Goal: Transaction & Acquisition: Subscribe to service/newsletter

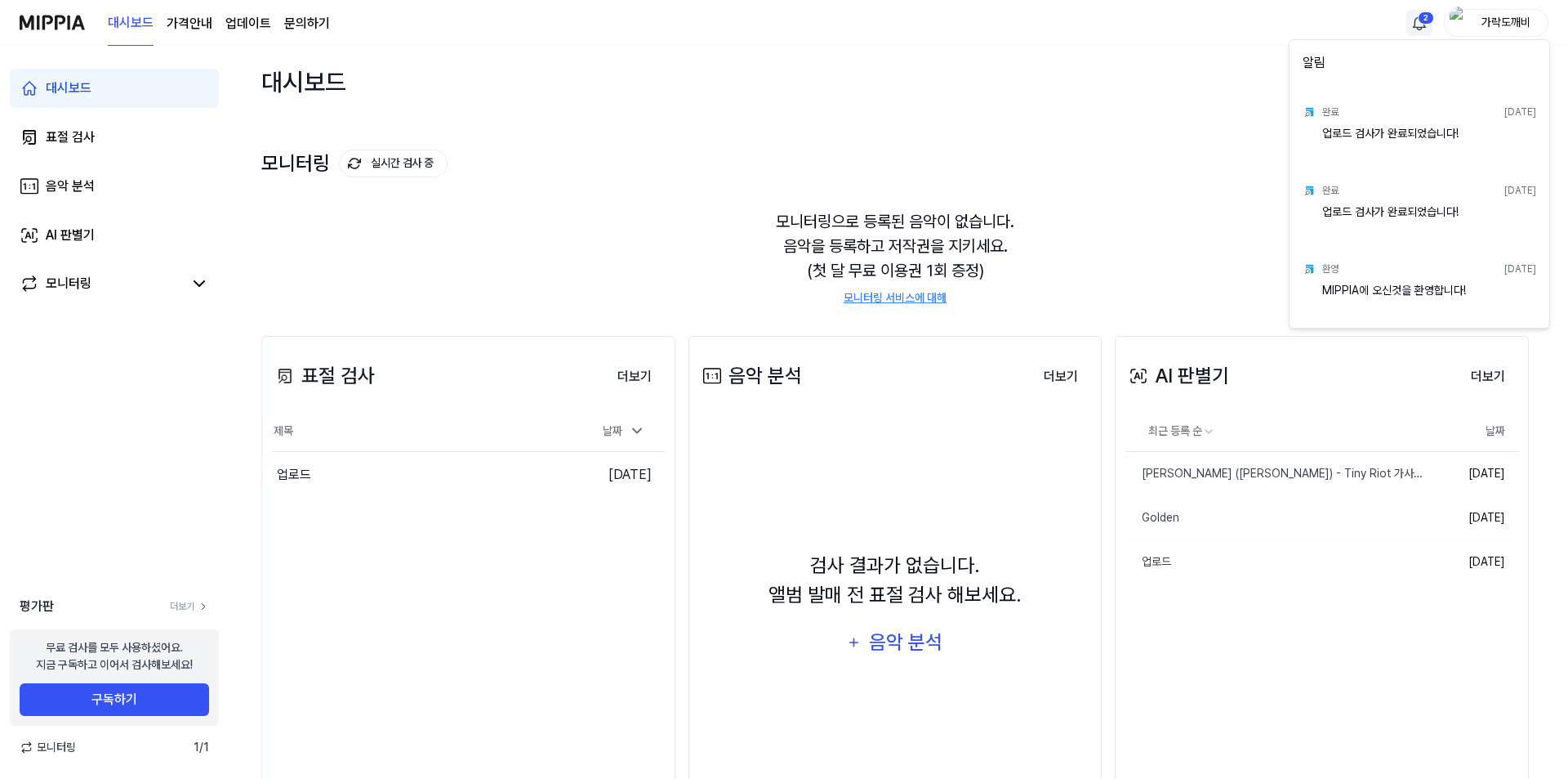
click at [1419, 21] on html "대시보드 가격안내 업데이트 문의하기 2 가락도깨비 대시보드 표절 검사 음악 분석 AI 판별기 모니터링 평가판 더보기 무료 검사를 모두 사용하셨…" at bounding box center [784, 390] width 1568 height 779
click at [1107, 170] on html "대시보드 가격안내 업데이트 문의하기 가락도깨비 대시보드 표절 검사 음악 분석 AI 판별기 모니터링 평가판 더보기 무료 검사를 모두 사용하셨어요…" at bounding box center [784, 390] width 1568 height 779
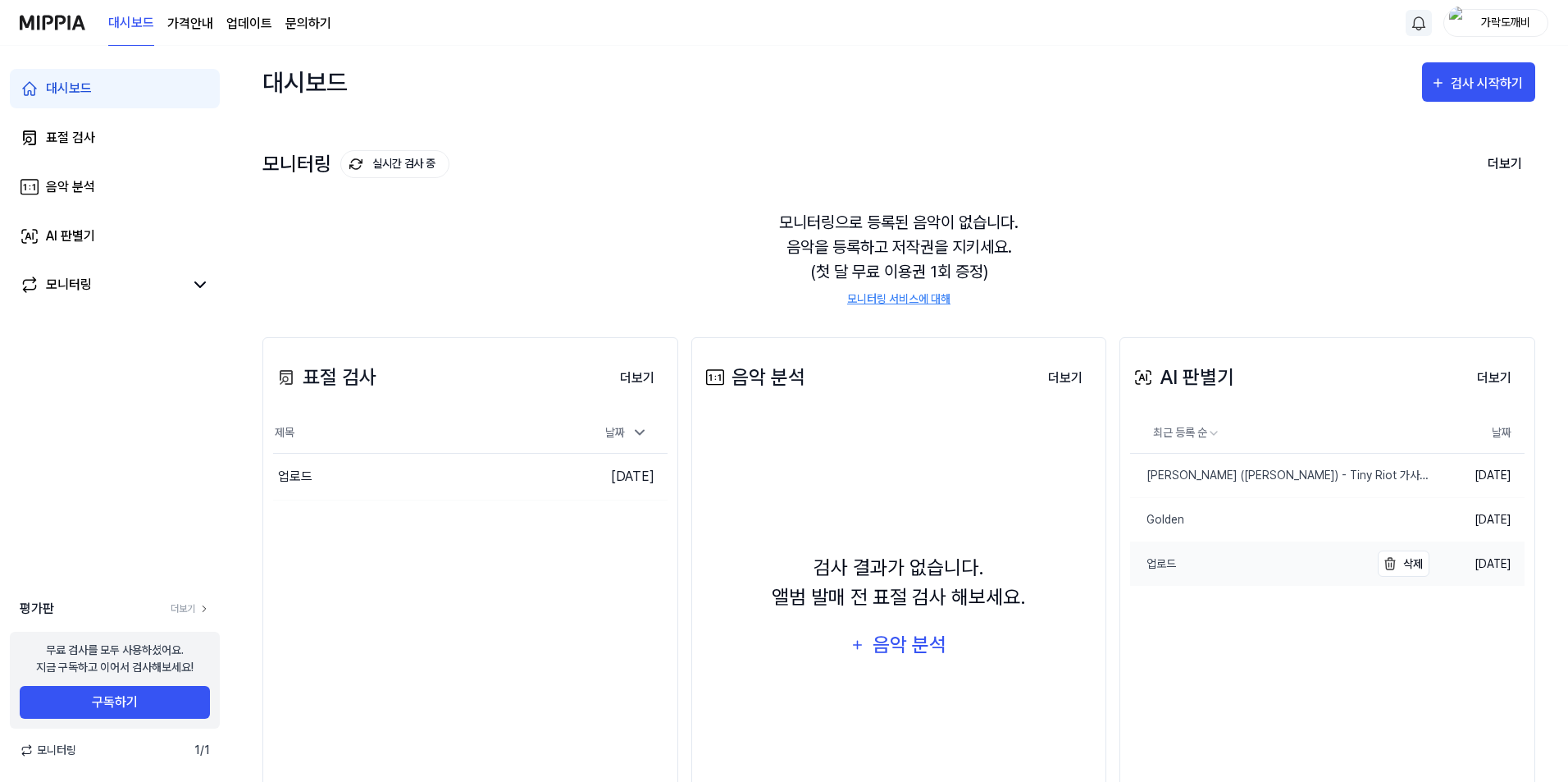
click at [1228, 566] on link "업로드" at bounding box center [1249, 564] width 239 height 44
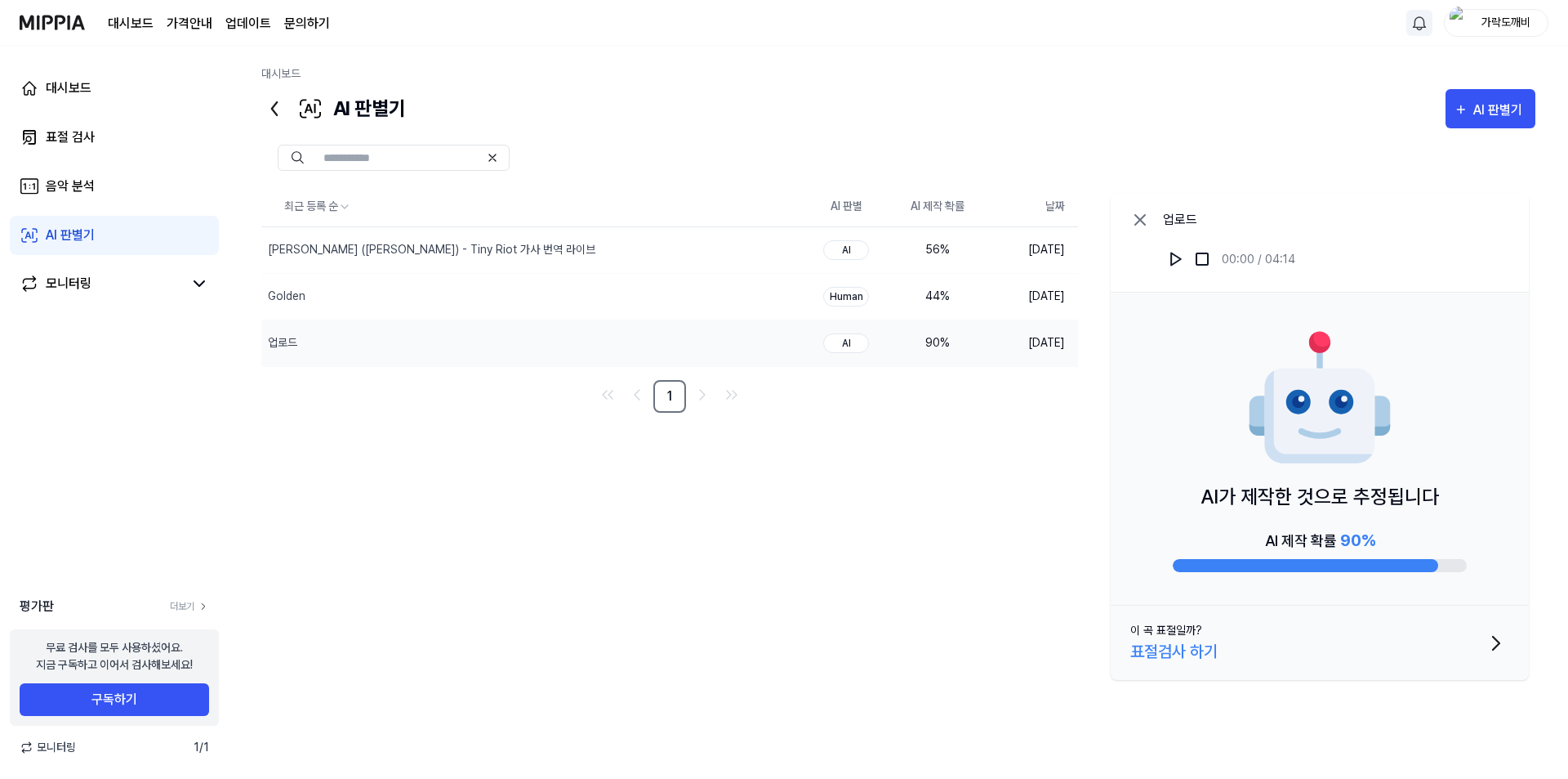
click at [275, 112] on icon at bounding box center [273, 109] width 5 height 13
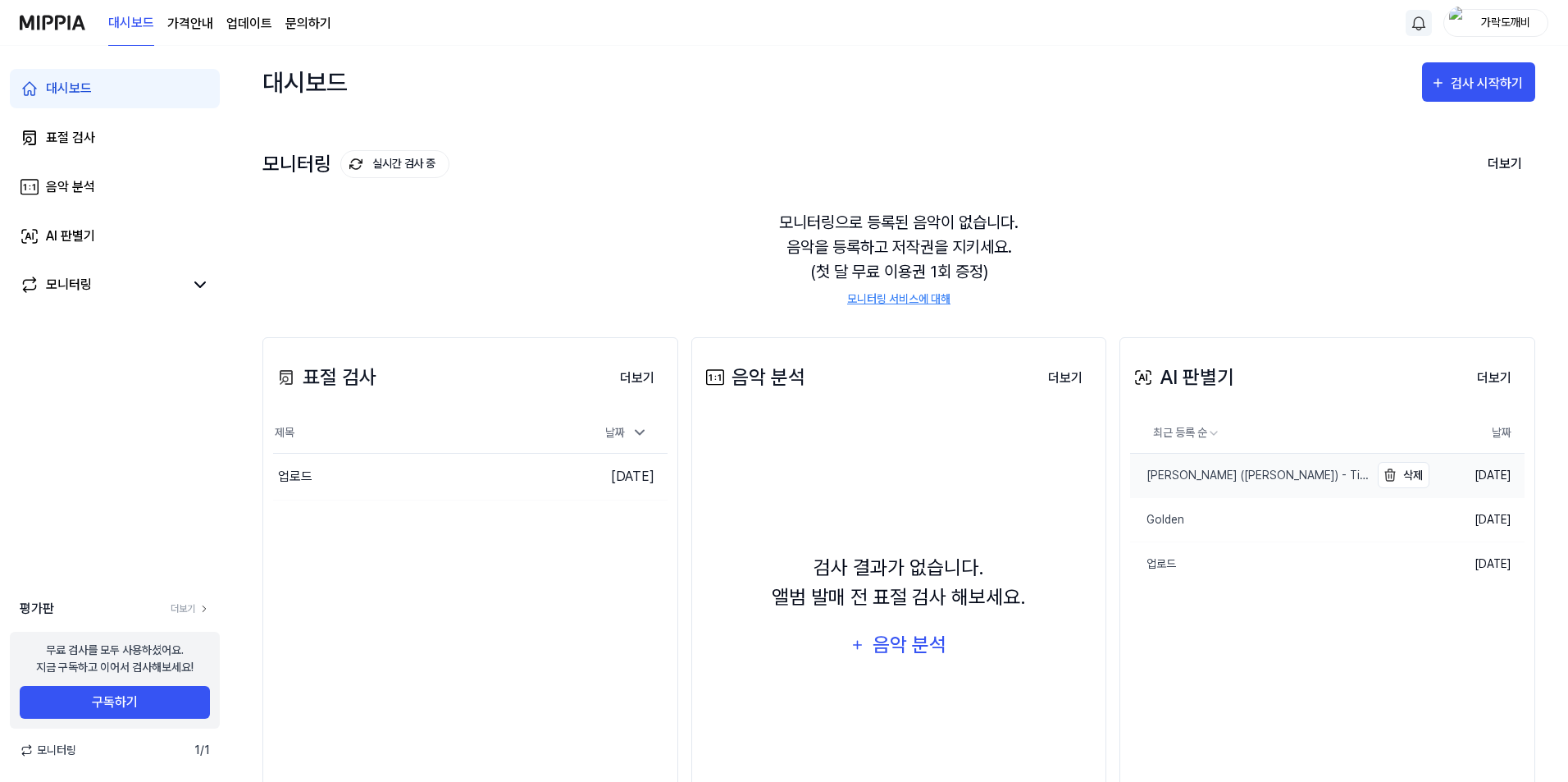
click at [1233, 480] on div "[PERSON_NAME] ([PERSON_NAME]) - Tiny Riot 가사 번역 라이브" at bounding box center [1249, 475] width 239 height 17
click at [1253, 526] on link "Golden" at bounding box center [1249, 520] width 239 height 44
click at [509, 270] on div "모니터링으로 등록된 음악이 없습니다. 음악을 등록하고 저작권을 지키세요. (첫 달 무료 이용권 1회 증정) 모니터링 서비스에 대해" at bounding box center [899, 258] width 1273 height 137
click at [76, 182] on div "음악 분석" at bounding box center [71, 187] width 49 height 20
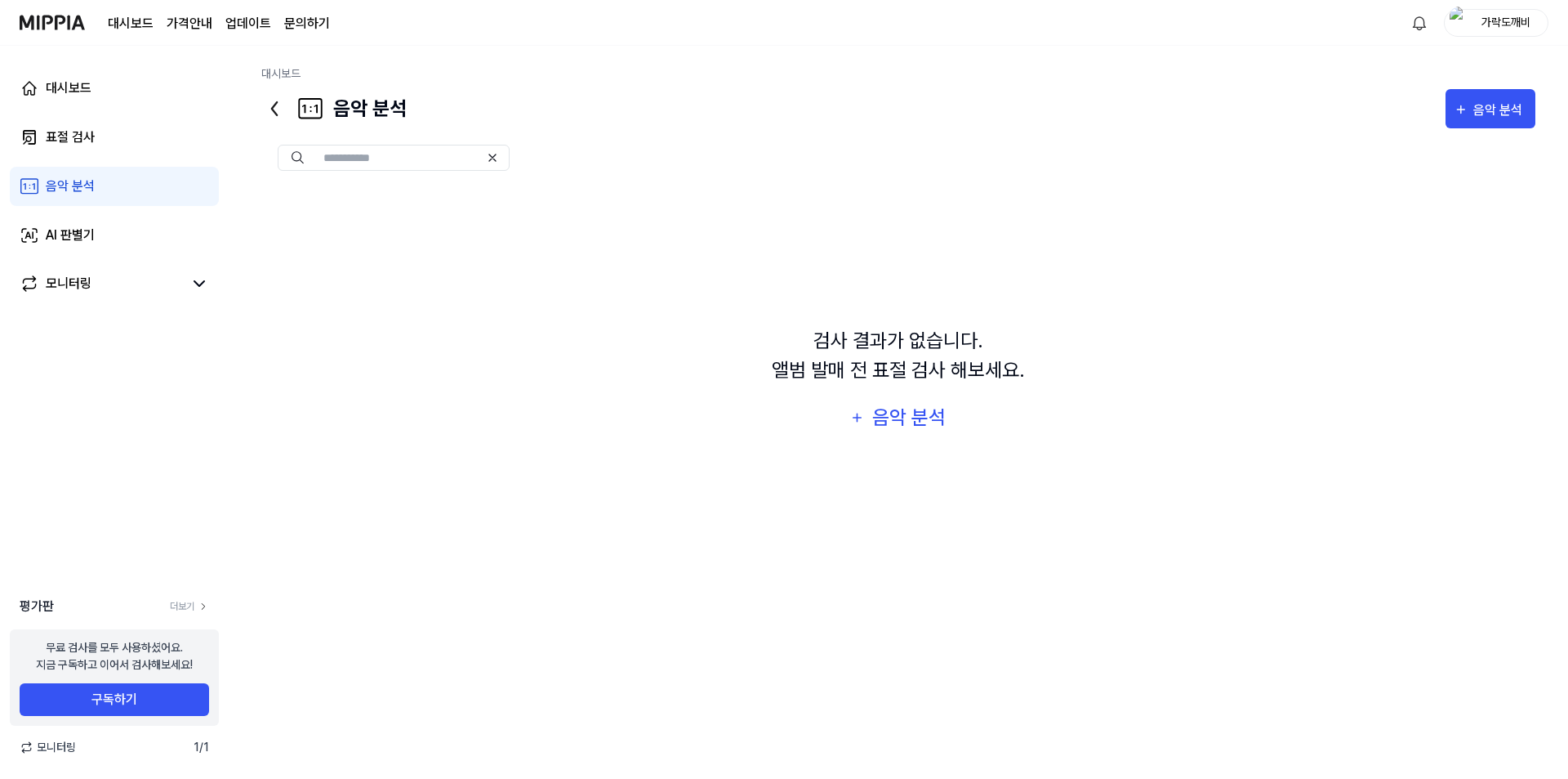
drag, startPoint x: 867, startPoint y: 374, endPoint x: 1042, endPoint y: 389, distance: 175.6
click at [1042, 389] on div "검사 결과가 없습니다. 앨범 발매 전 표절 검사 해보세요. 음악 분석" at bounding box center [898, 382] width 1274 height 390
click at [887, 359] on div "검사 결과가 없습니다. 앨범 발매 전 표절 검사 해보세요." at bounding box center [898, 355] width 253 height 59
drag, startPoint x: 846, startPoint y: 363, endPoint x: 861, endPoint y: 373, distance: 18.0
click at [854, 366] on div "검사 결과가 없습니다. 앨범 발매 전 표절 검사 해보세요." at bounding box center [898, 355] width 253 height 59
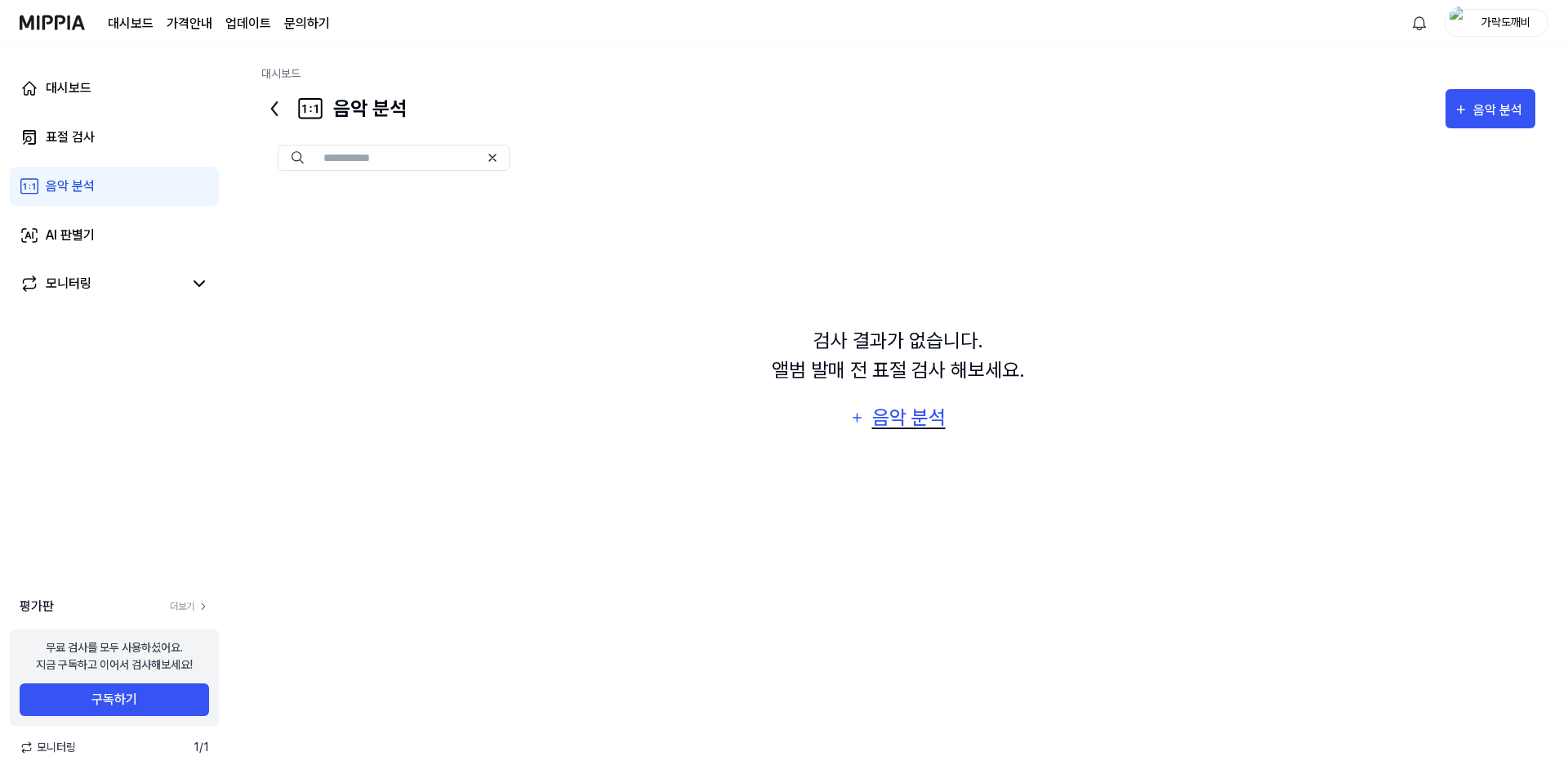
click at [906, 418] on div "음악 분석" at bounding box center [909, 418] width 78 height 31
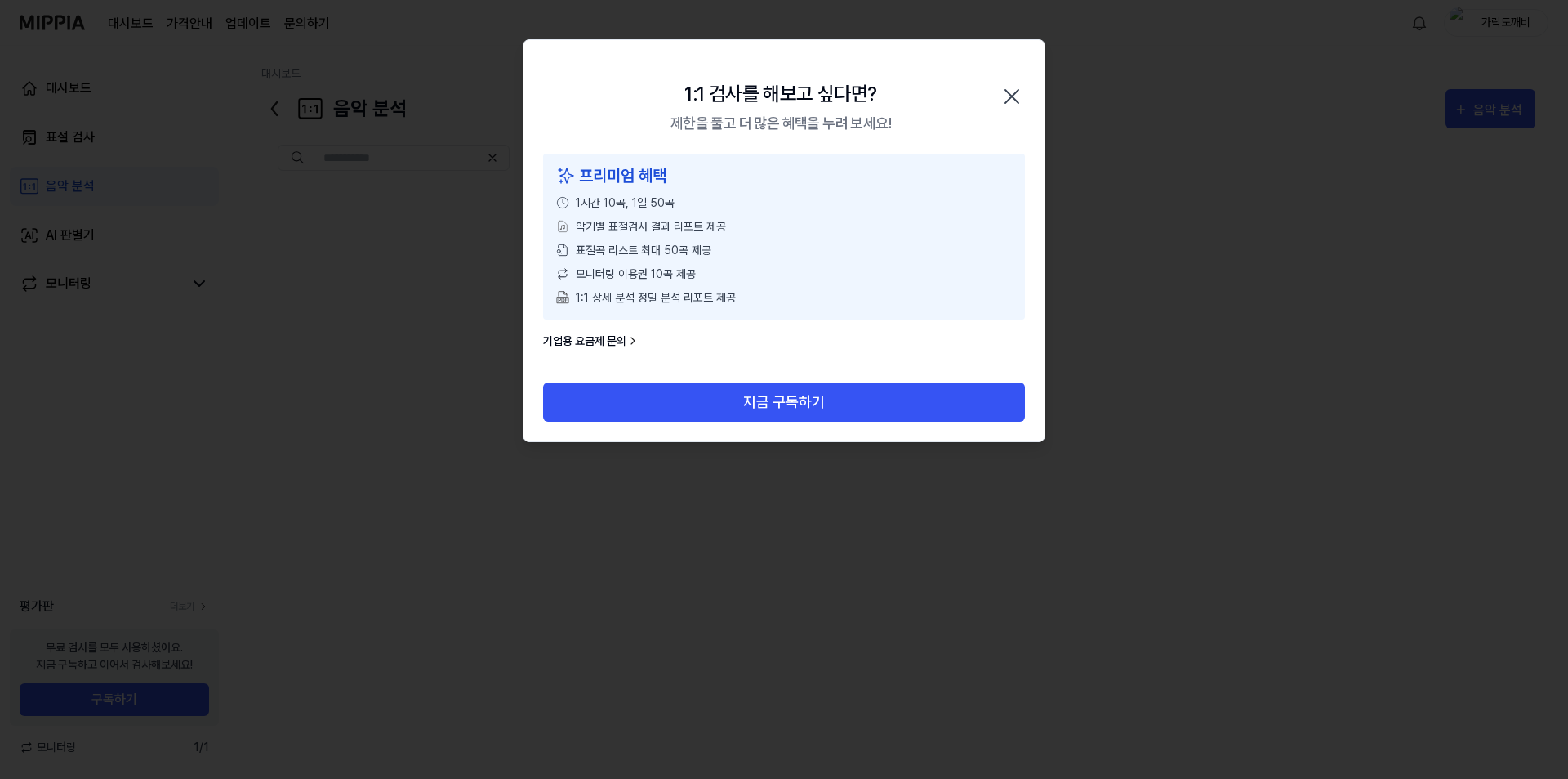
click at [1015, 99] on icon "button" at bounding box center [1011, 96] width 13 height 13
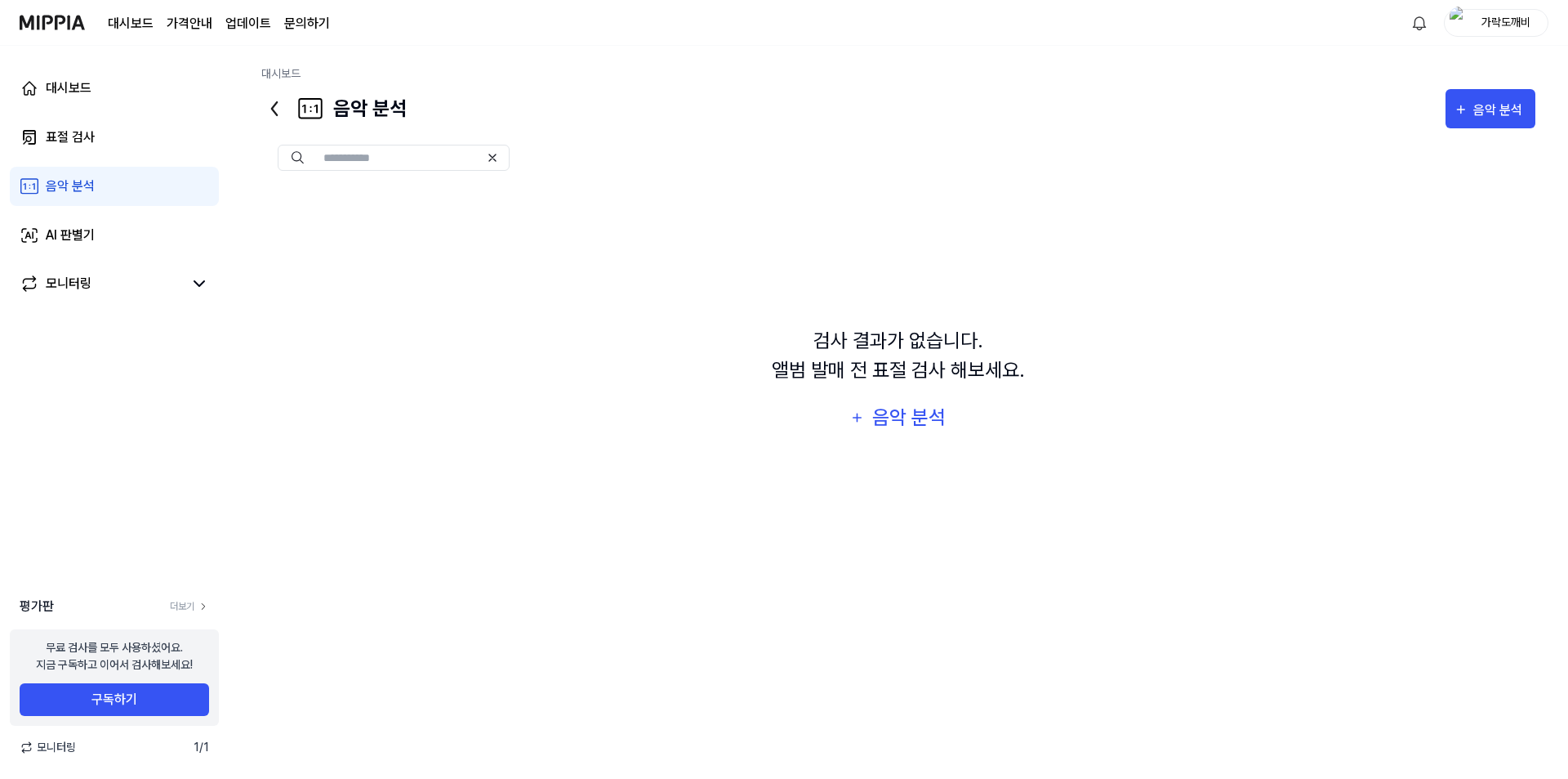
click at [441, 324] on div "검사 결과가 없습니다. 앨범 발매 전 표절 검사 해보세요. 음악 분석" at bounding box center [898, 382] width 1274 height 390
click at [62, 127] on link "표절 검사" at bounding box center [114, 137] width 209 height 39
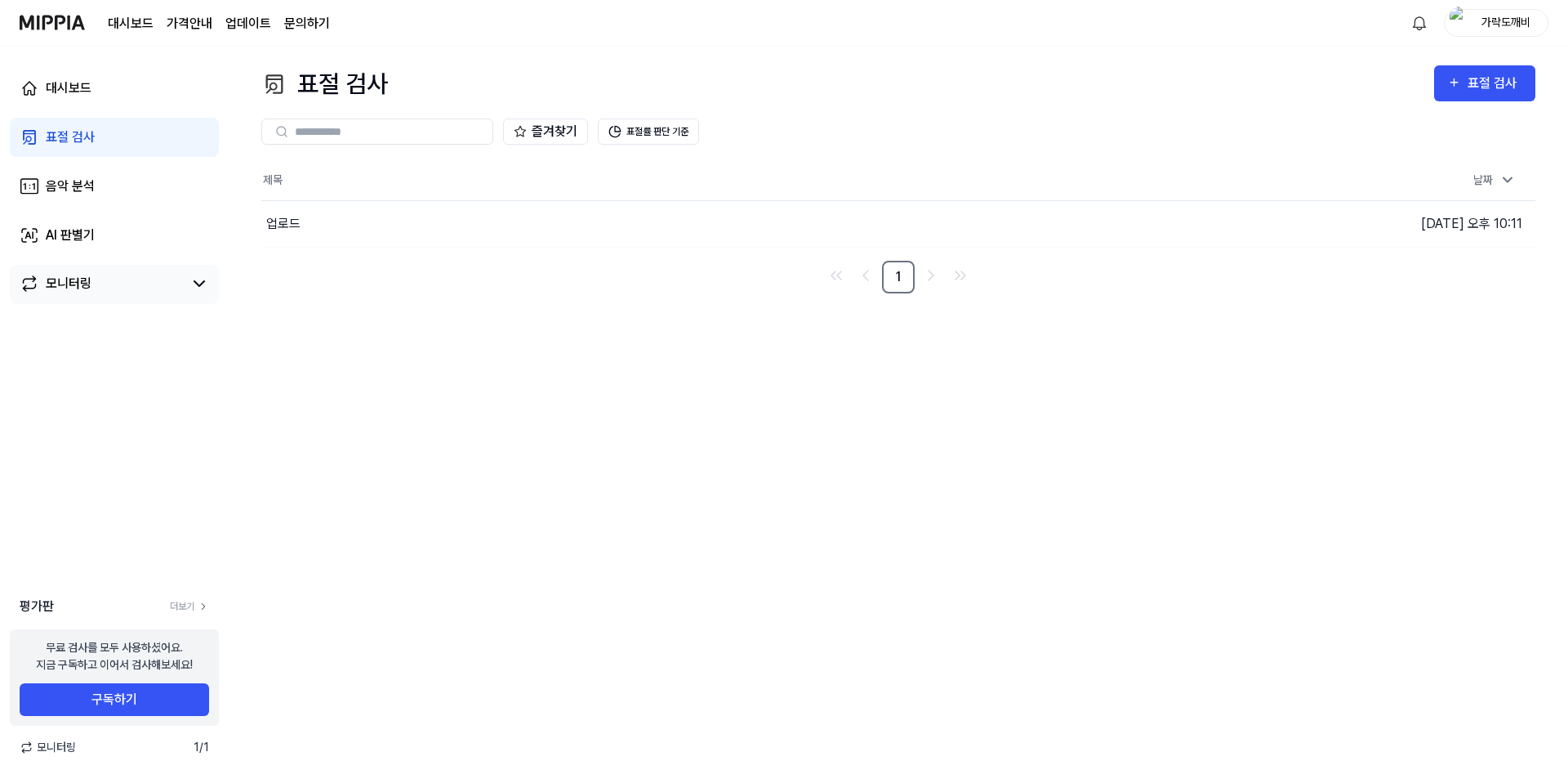
click at [85, 266] on div "모니터링" at bounding box center [114, 284] width 209 height 39
click at [110, 284] on link "모니터링" at bounding box center [101, 284] width 163 height 20
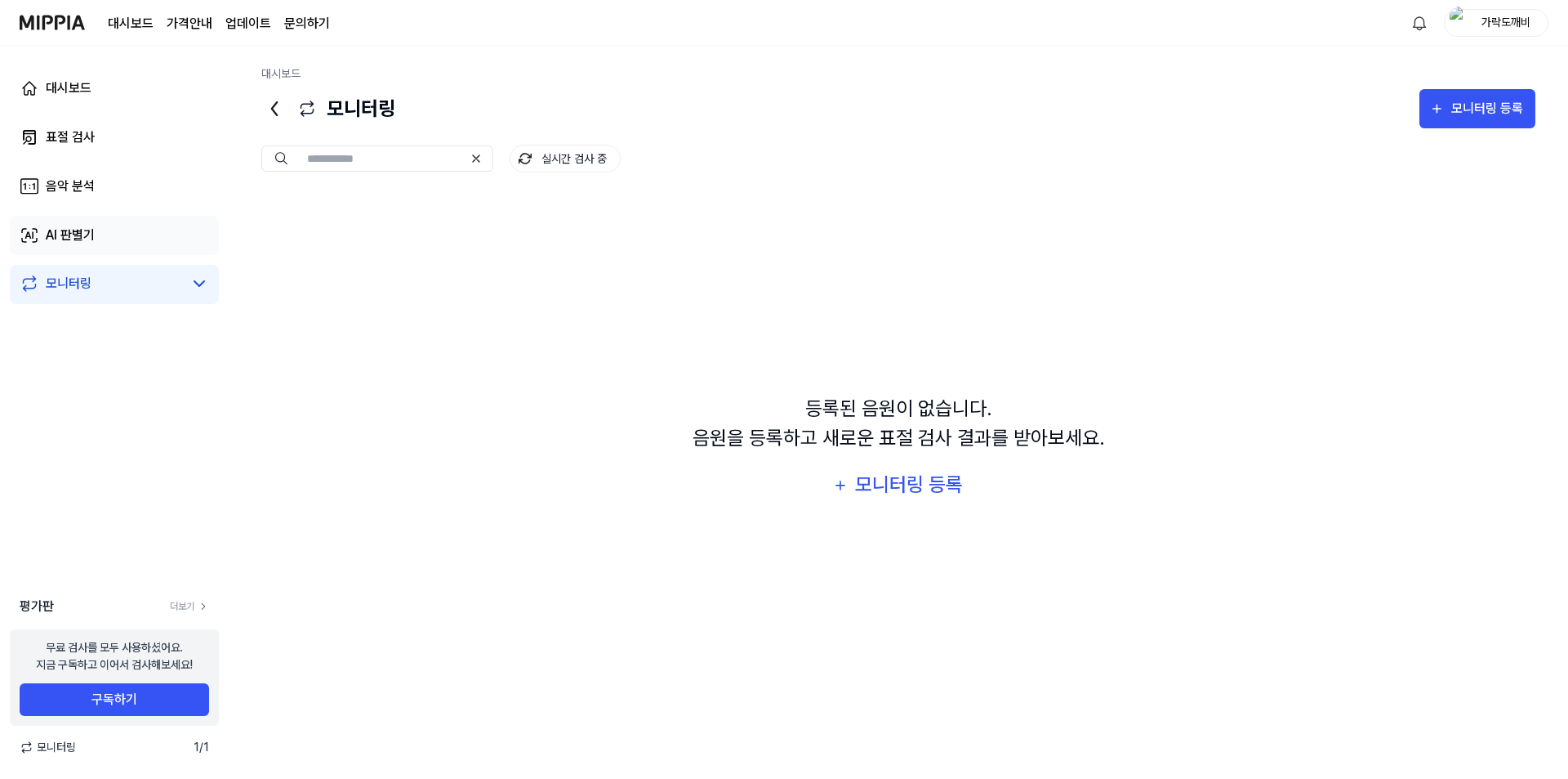
click at [106, 236] on link "AI 판별기" at bounding box center [114, 235] width 209 height 39
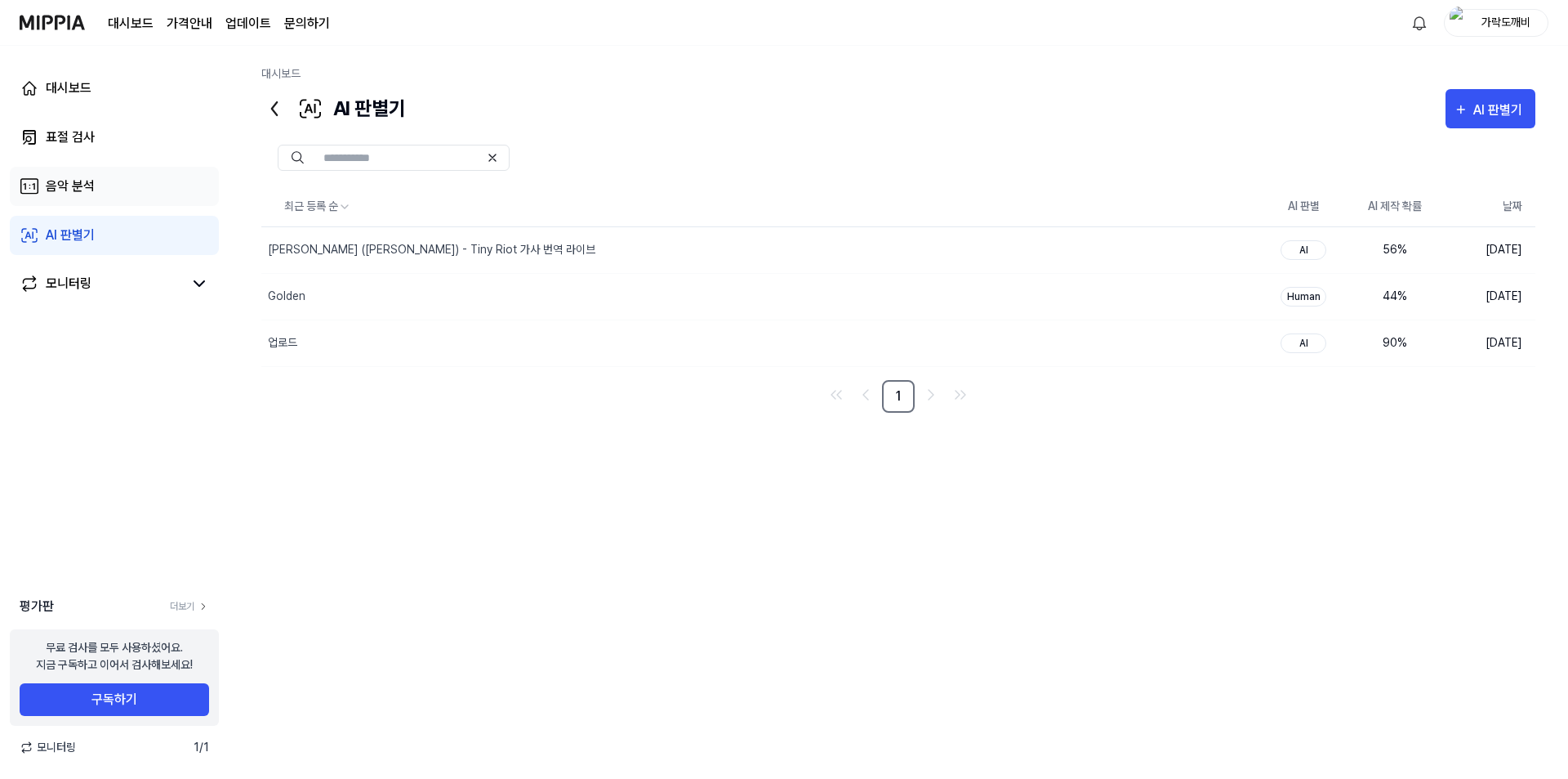
click at [112, 185] on link "음악 분석" at bounding box center [114, 186] width 209 height 39
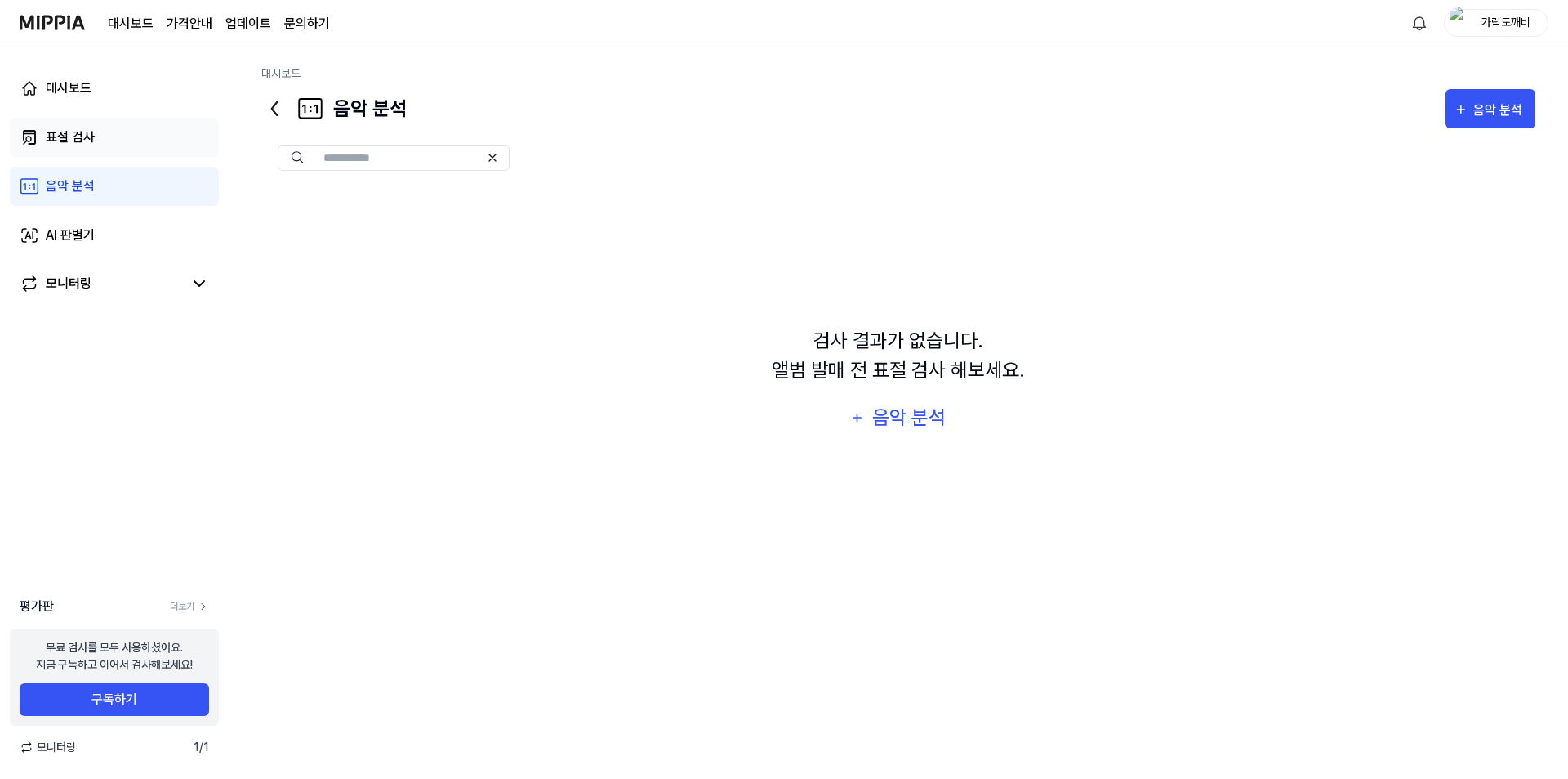
click at [100, 135] on link "표절 검사" at bounding box center [114, 137] width 209 height 39
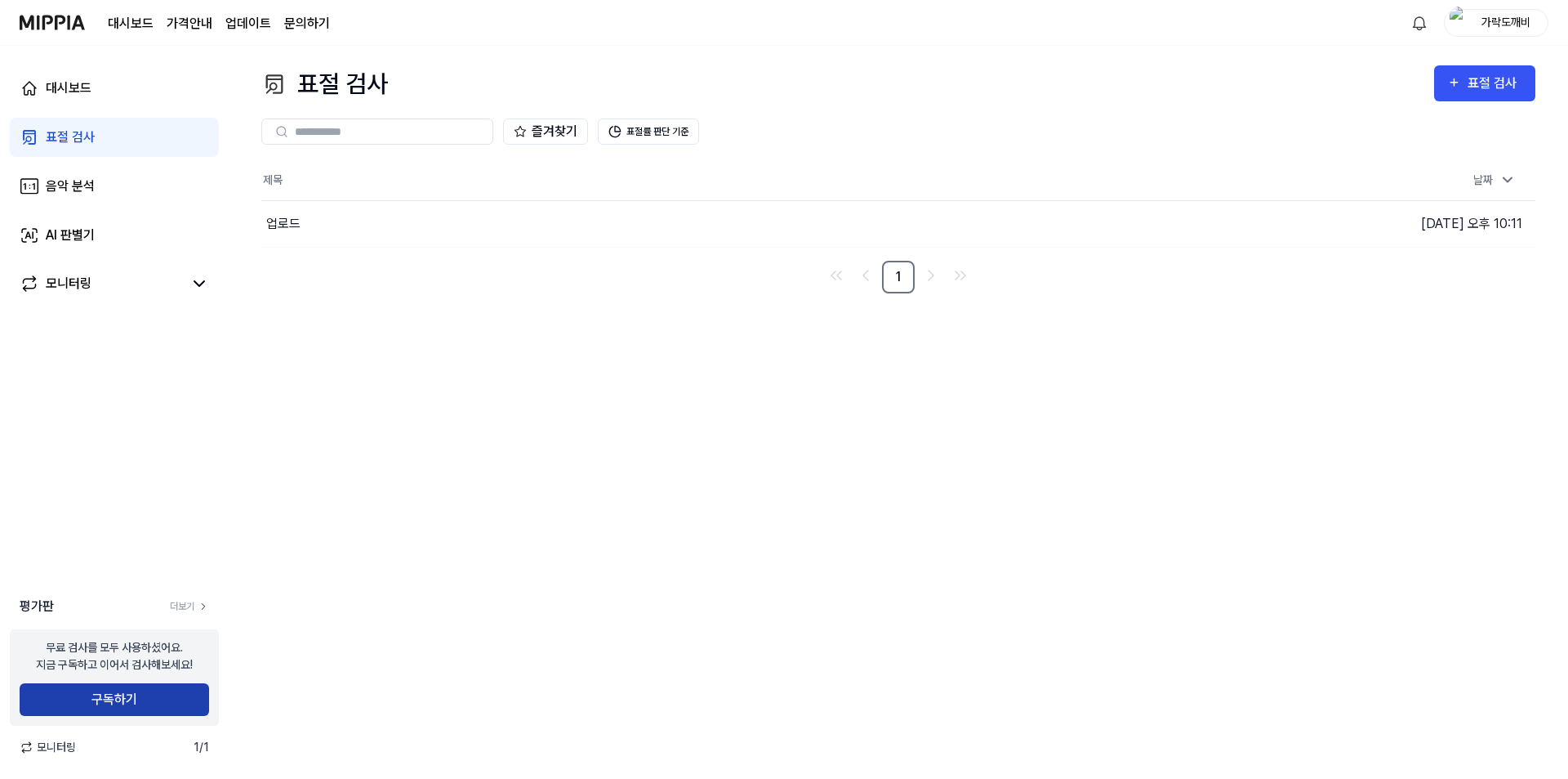
click at [129, 712] on button "구독하기" at bounding box center [114, 699] width 189 height 33
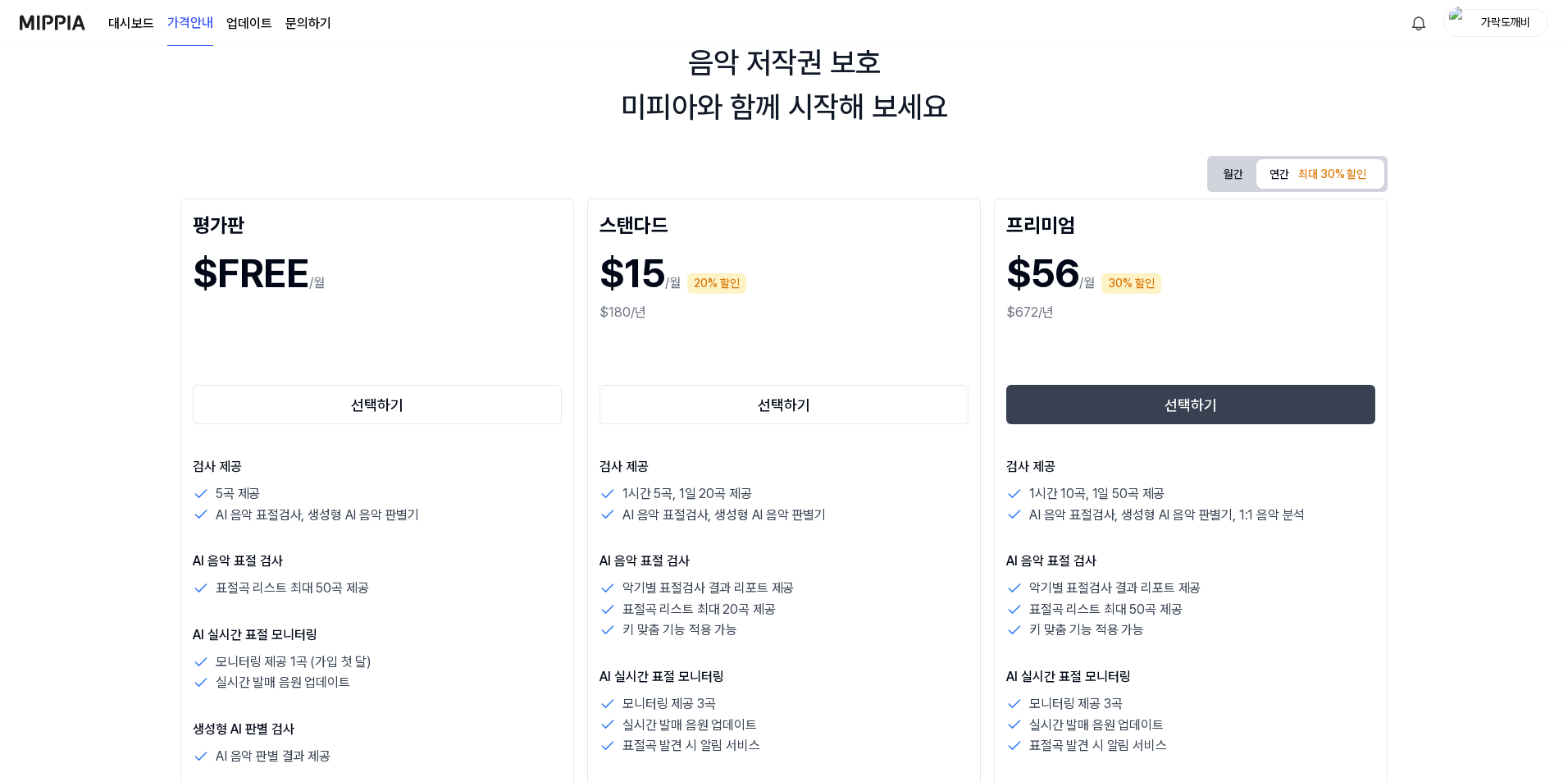
scroll to position [164, 0]
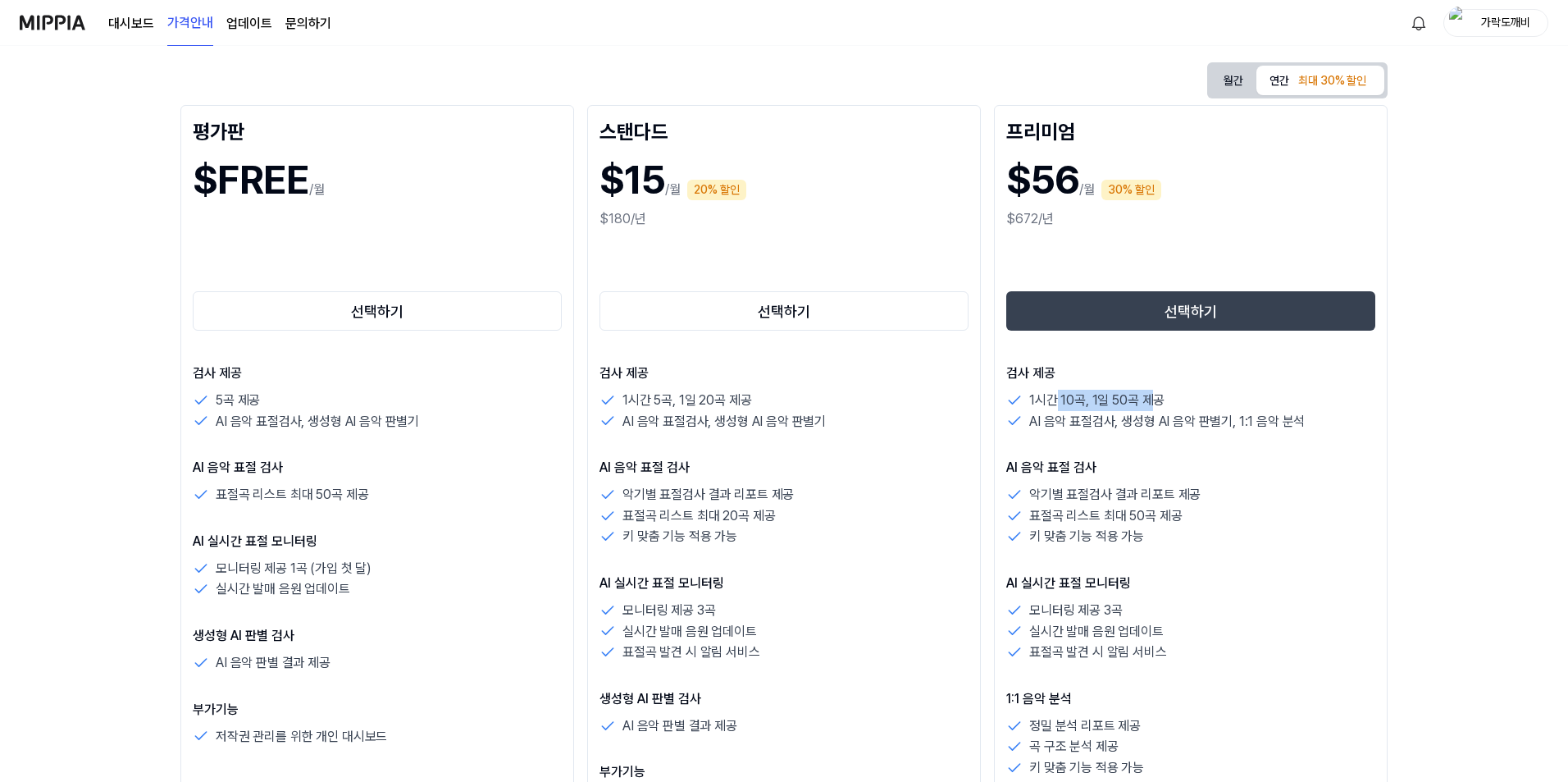
drag, startPoint x: 1152, startPoint y: 406, endPoint x: 1053, endPoint y: 396, distance: 99.5
click at [1053, 396] on p "1시간 10곡, 1일 50곡 제공" at bounding box center [1096, 400] width 135 height 21
click at [1084, 407] on p "1시간 10곡, 1일 50곡 제공" at bounding box center [1096, 400] width 135 height 21
click at [1052, 416] on p "AI 음악 표절검사, 생성형 AI 음악 판별기, 1:1 음악 분석" at bounding box center [1166, 421] width 275 height 21
drag, startPoint x: 1118, startPoint y: 402, endPoint x: 1167, endPoint y: 403, distance: 49.0
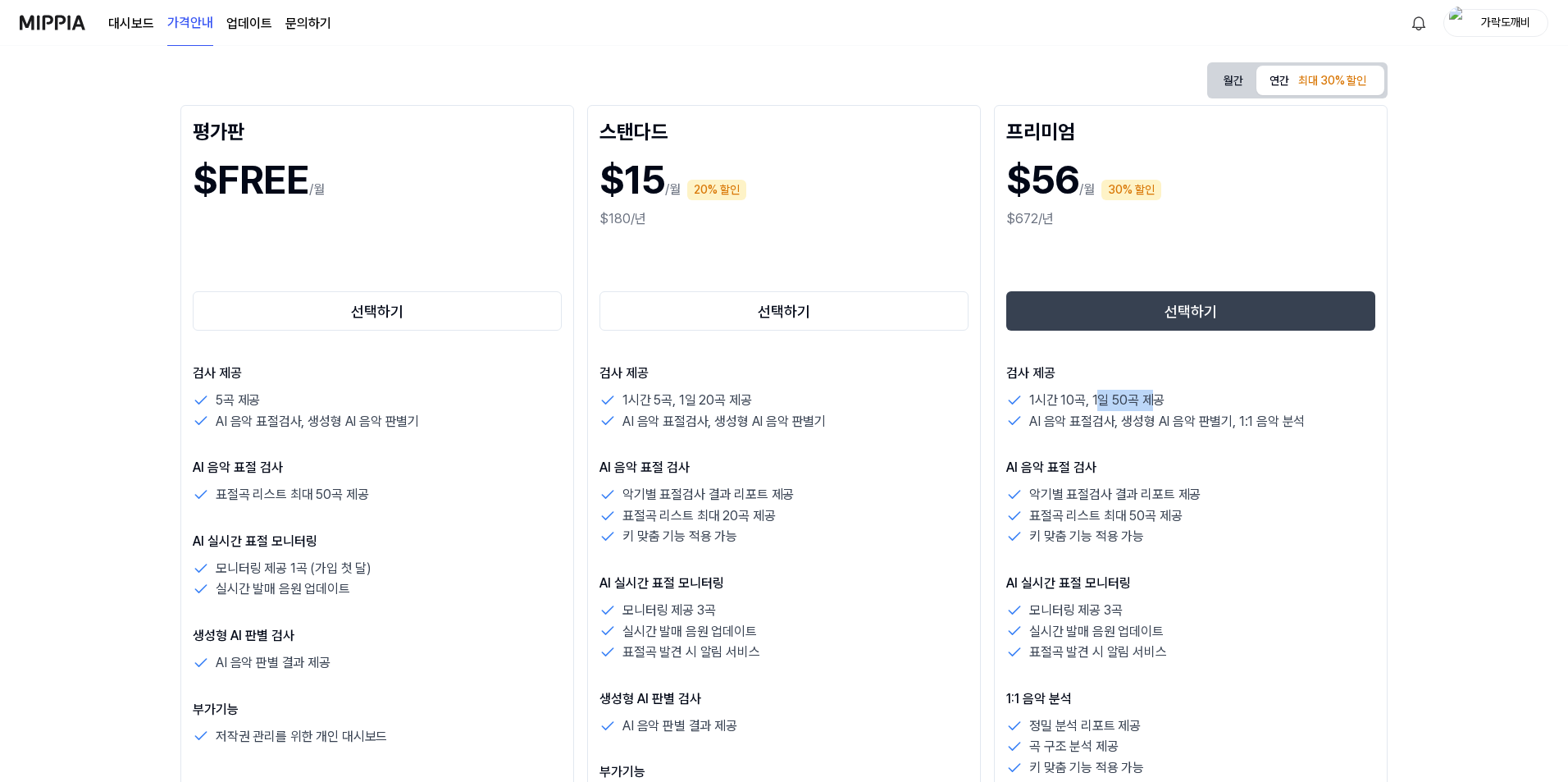
click at [1158, 402] on p "1시간 10곡, 1일 50곡 제공" at bounding box center [1096, 400] width 135 height 21
drag, startPoint x: 1173, startPoint y: 416, endPoint x: 1206, endPoint y: 423, distance: 33.7
click at [1174, 416] on p "AI 음악 표절검사, 생성형 AI 음악 판별기, 1:1 음악 분석" at bounding box center [1166, 421] width 275 height 21
drag, startPoint x: 1207, startPoint y: 423, endPoint x: 1076, endPoint y: 410, distance: 131.6
click at [1139, 418] on p "AI 음악 표절검사, 생성형 AI 음악 판별기, 1:1 음악 분석" at bounding box center [1166, 421] width 275 height 21
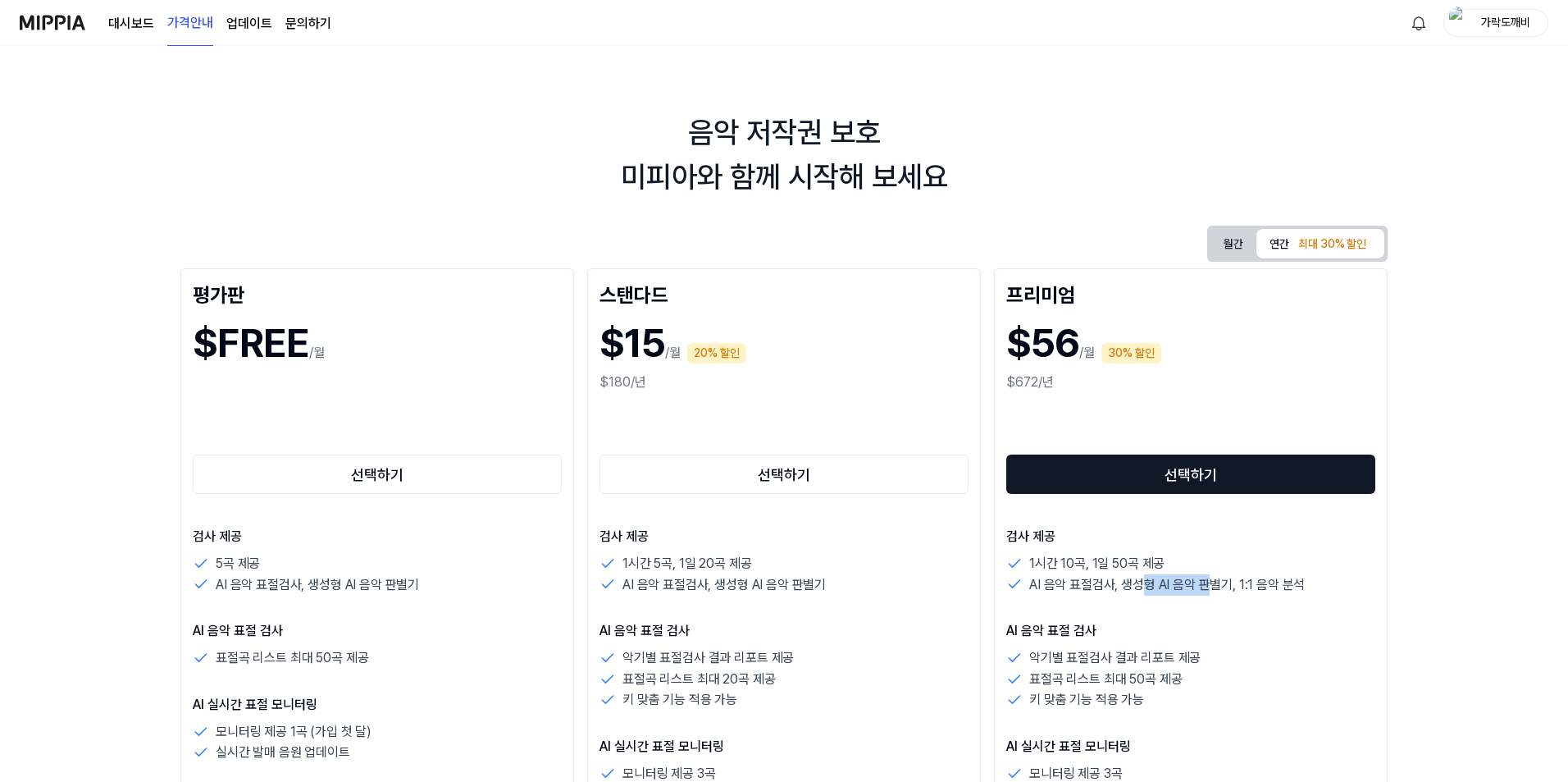
scroll to position [0, 0]
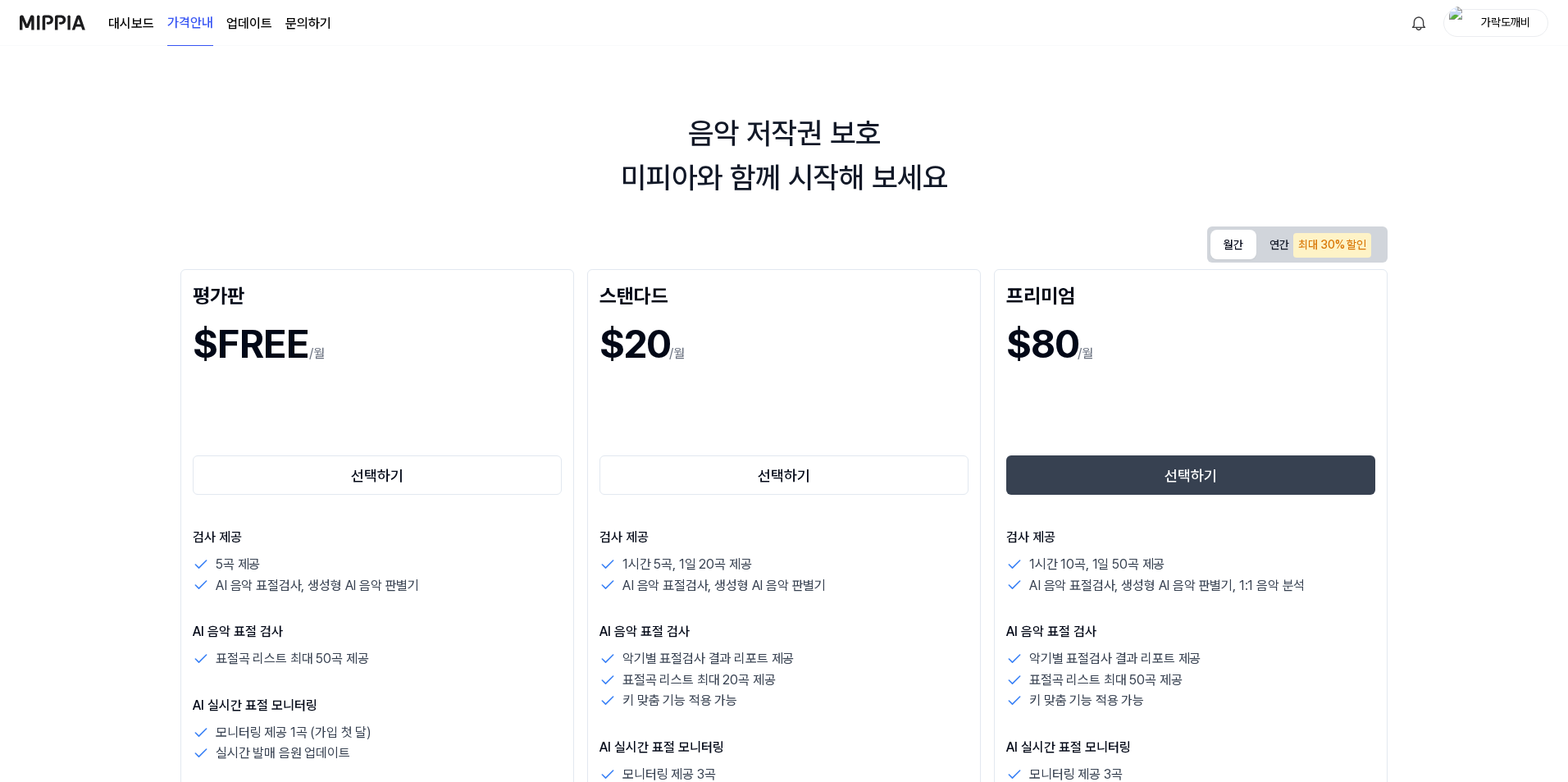
click at [1234, 242] on button "월간" at bounding box center [1233, 245] width 46 height 29
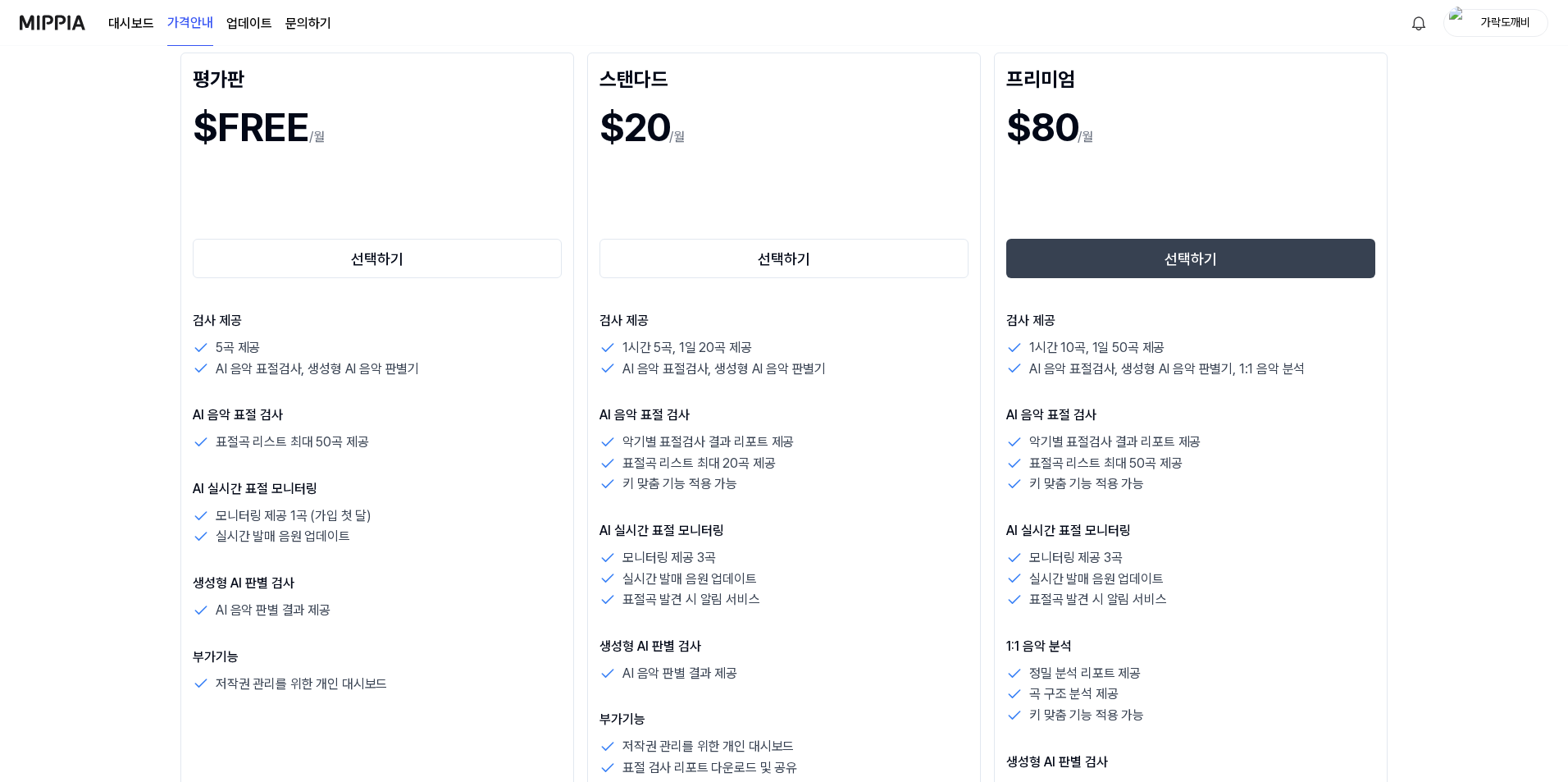
scroll to position [246, 0]
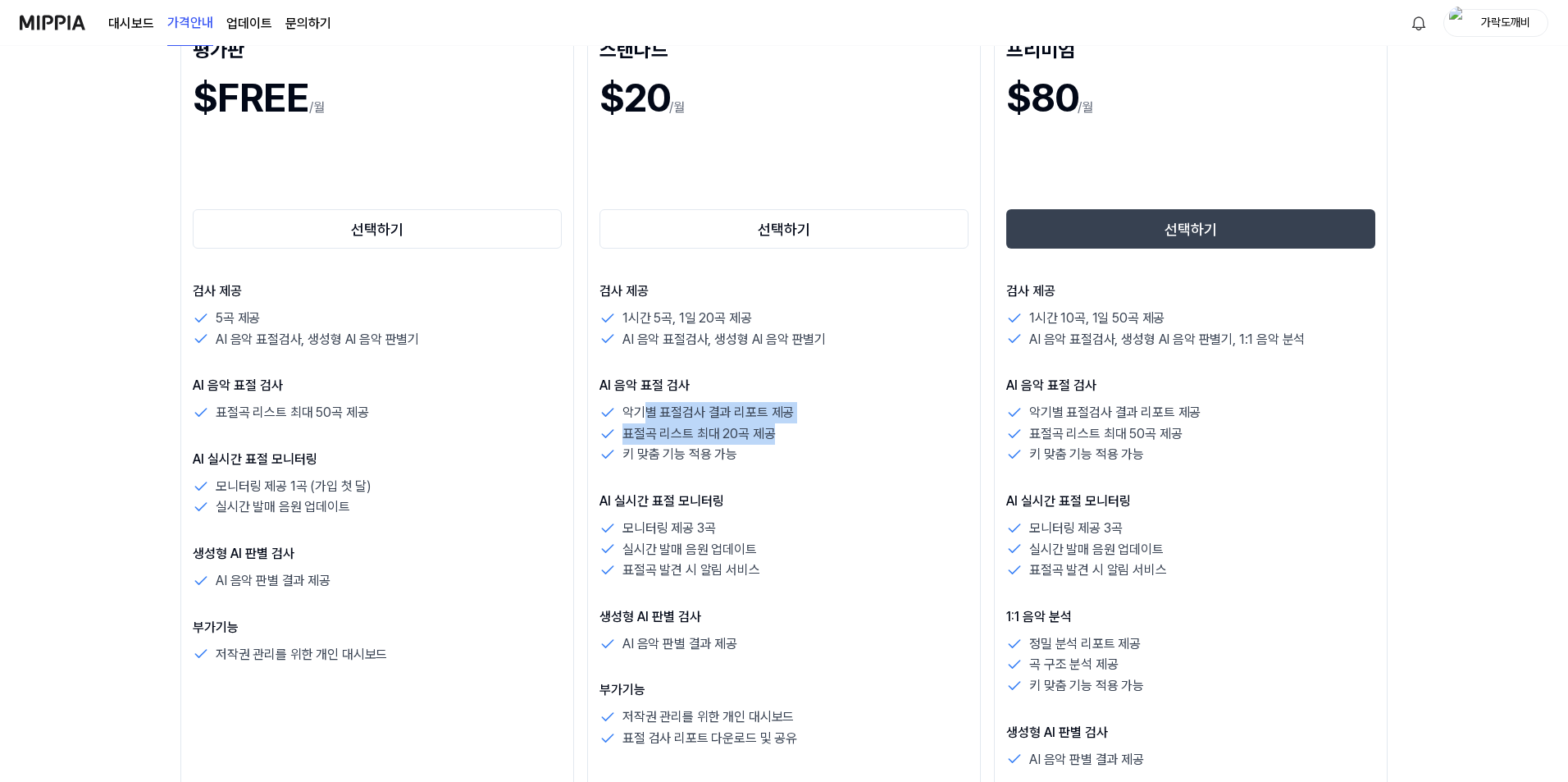
drag, startPoint x: 689, startPoint y: 416, endPoint x: 792, endPoint y: 424, distance: 103.3
click at [789, 424] on div "악기별 표절검사 결과 리포트 제공 표절곡 리스트 최대 20곡 제공 키 맞춤 기능 적용 가능" at bounding box center [784, 433] width 369 height 63
click at [789, 423] on p "악기별 표절검사 결과 리포트 제공" at bounding box center [708, 412] width 172 height 21
drag, startPoint x: 794, startPoint y: 413, endPoint x: 663, endPoint y: 415, distance: 131.0
click at [664, 415] on div "악기별 표절검사 결과 리포트 제공" at bounding box center [784, 412] width 369 height 21
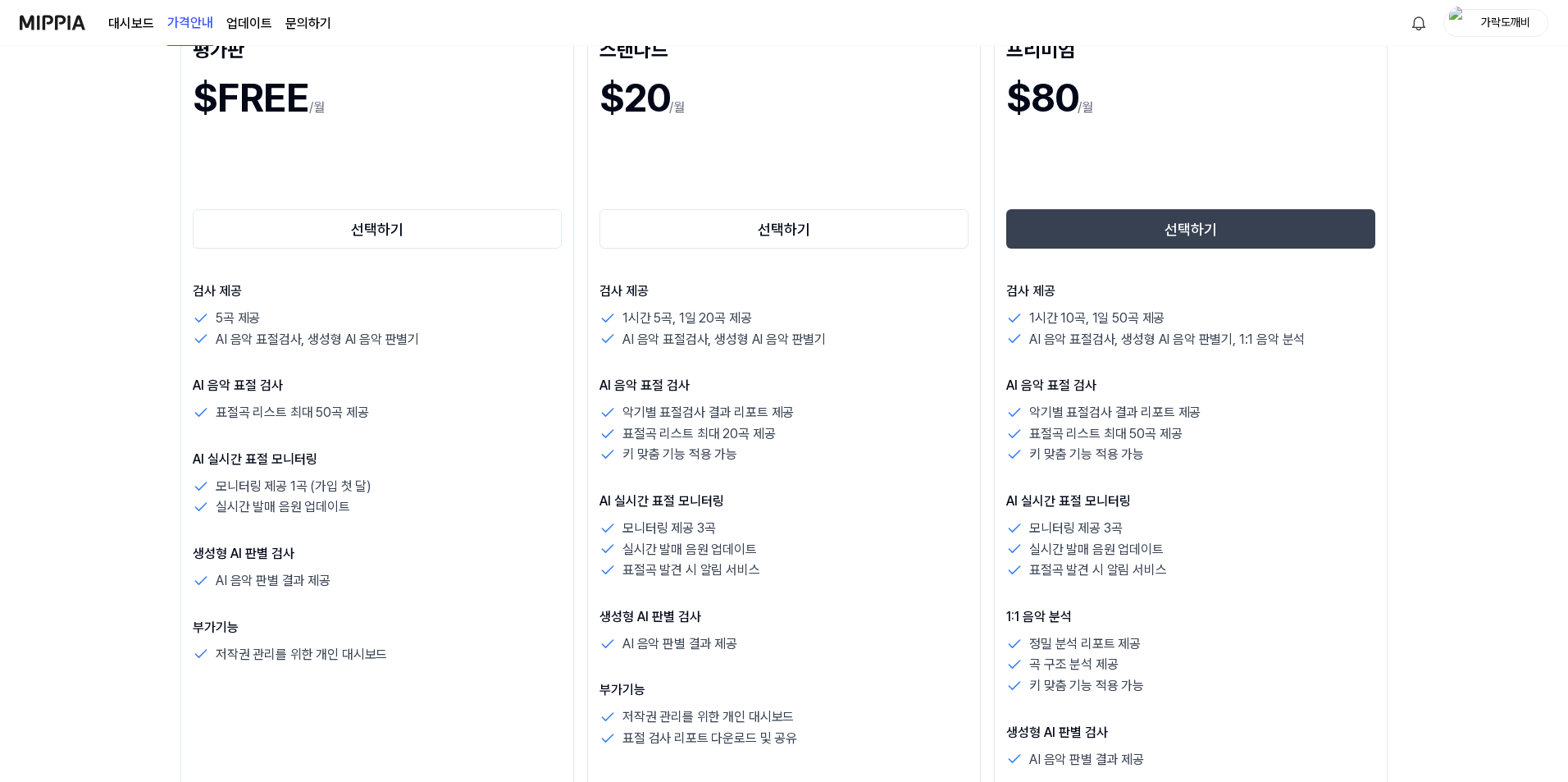
click at [649, 430] on p "표절곡 리스트 최대 20곡 제공" at bounding box center [699, 433] width 153 height 21
drag, startPoint x: 653, startPoint y: 419, endPoint x: 761, endPoint y: 422, distance: 108.0
click at [744, 422] on p "악기별 표절검사 결과 리포트 제공" at bounding box center [708, 412] width 172 height 21
click at [749, 428] on p "표절곡 리스트 최대 20곡 제공" at bounding box center [699, 433] width 153 height 21
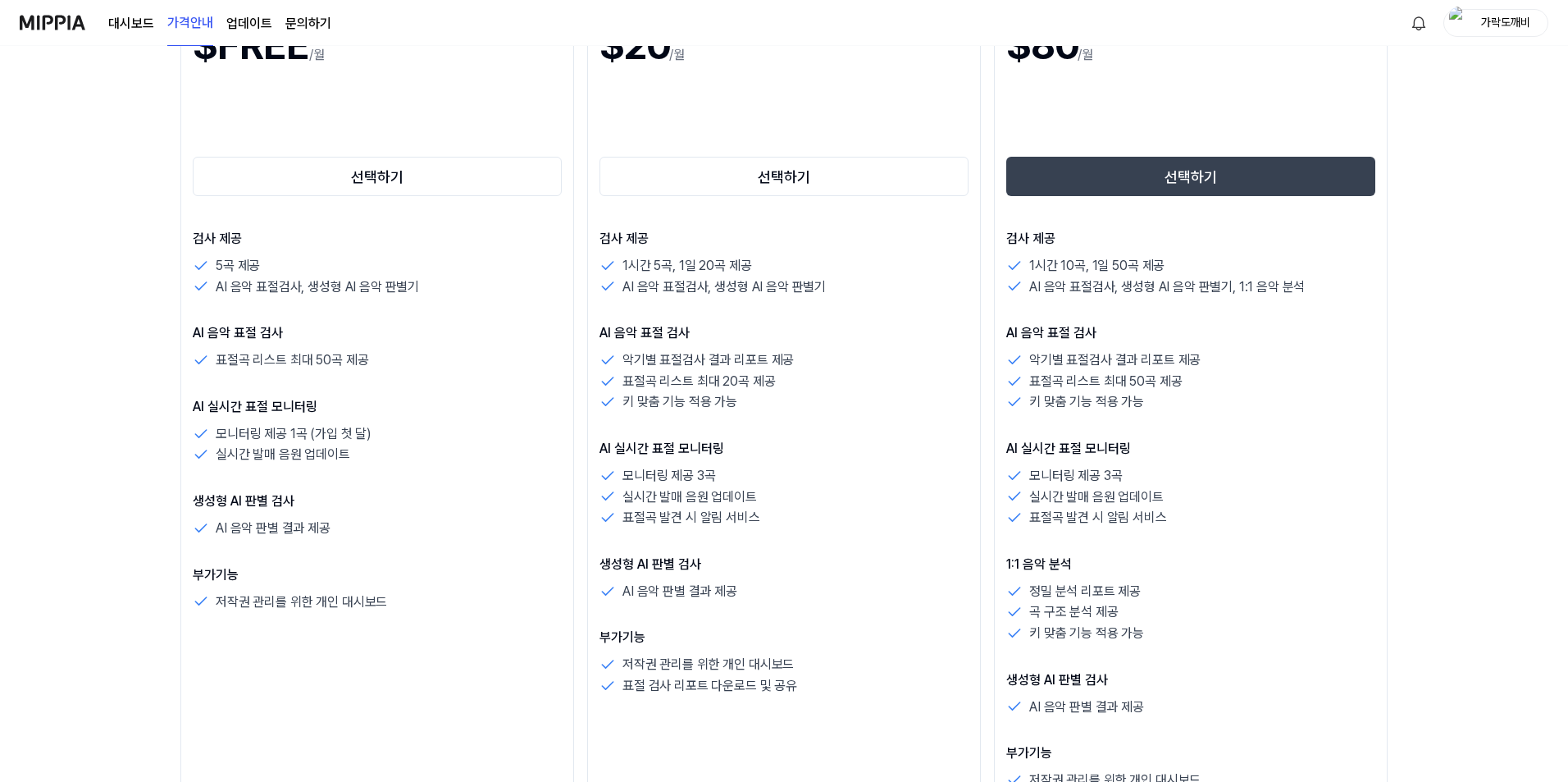
scroll to position [328, 0]
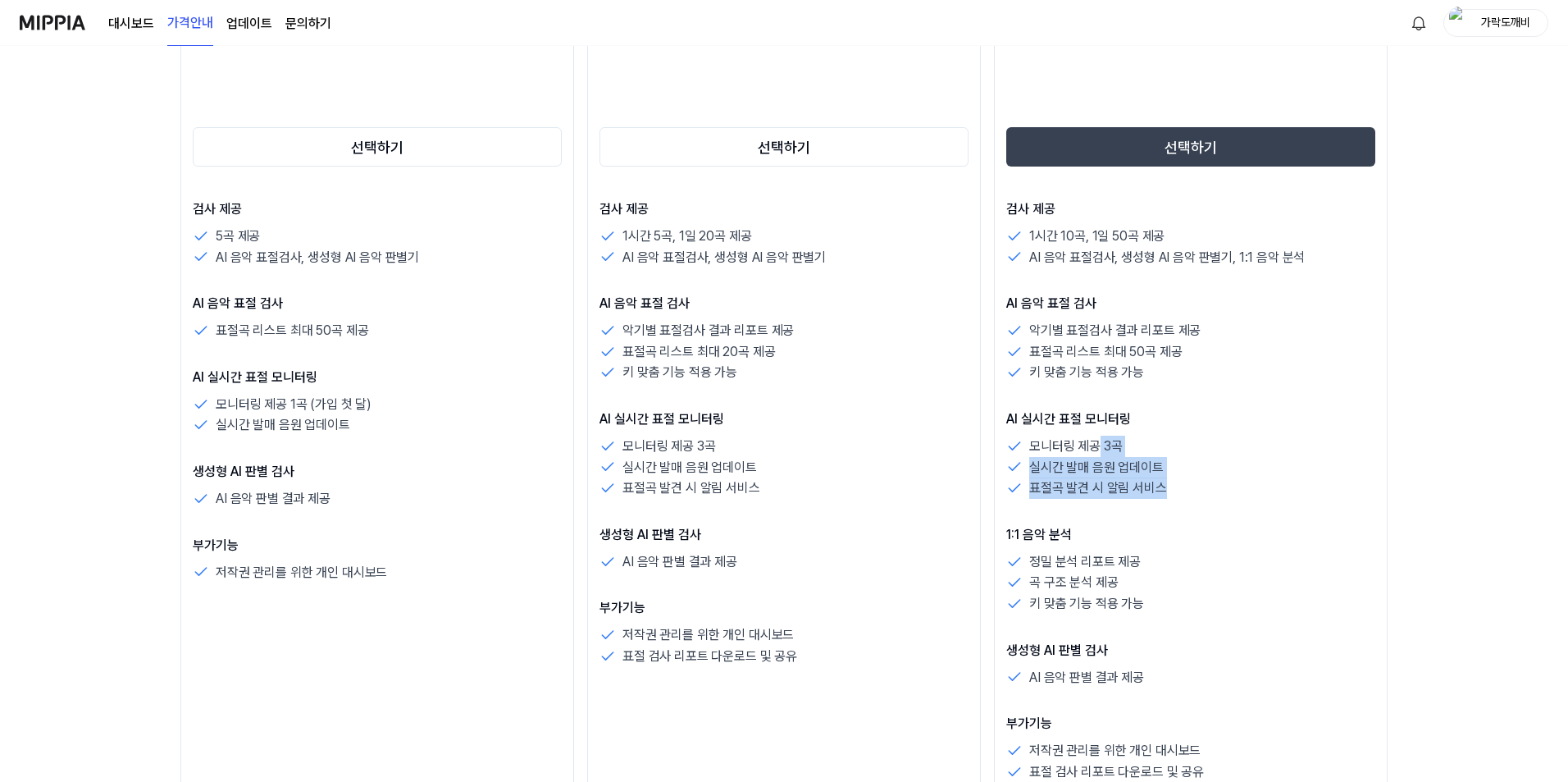
drag, startPoint x: 1189, startPoint y: 502, endPoint x: 1112, endPoint y: 444, distance: 96.4
click at [1098, 440] on div "검사 제공 1시간 10곡, 1일 50곡 제공 AI 음악 표절검사, 생성형 AI 음악 판별기, 1:1 음악 분석 AI 음악 표절 검사 악기별 표…" at bounding box center [1191, 501] width 369 height 604
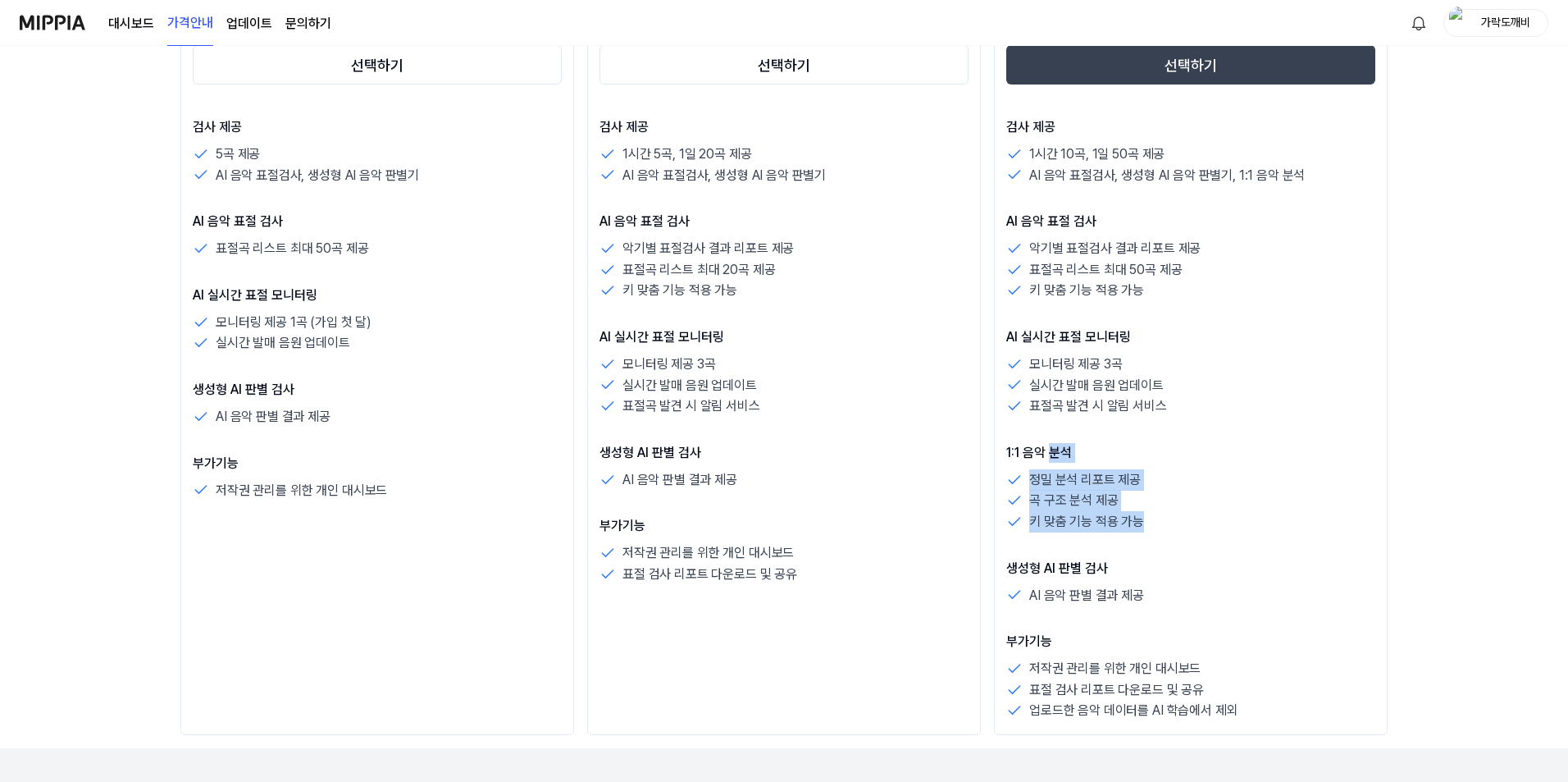
drag, startPoint x: 1154, startPoint y: 526, endPoint x: 1055, endPoint y: 456, distance: 121.2
click at [1055, 456] on div "1:1 음악 분석 정밀 분석 리포트 제공 곡 구조 분석 제공 키 맞춤 기능 적용 가능" at bounding box center [1191, 487] width 369 height 89
click at [1143, 495] on div "곡 구조 분석 제공" at bounding box center [1191, 500] width 369 height 21
drag, startPoint x: 1203, startPoint y: 673, endPoint x: 1175, endPoint y: 631, distance: 50.5
click at [1175, 631] on div "검사 제공 1시간 10곡, 1일 50곡 제공 AI 음악 표절검사, 생성형 AI 음악 판별기, 1:1 음악 분석 AI 음악 표절 검사 악기별 표…" at bounding box center [1191, 419] width 369 height 604
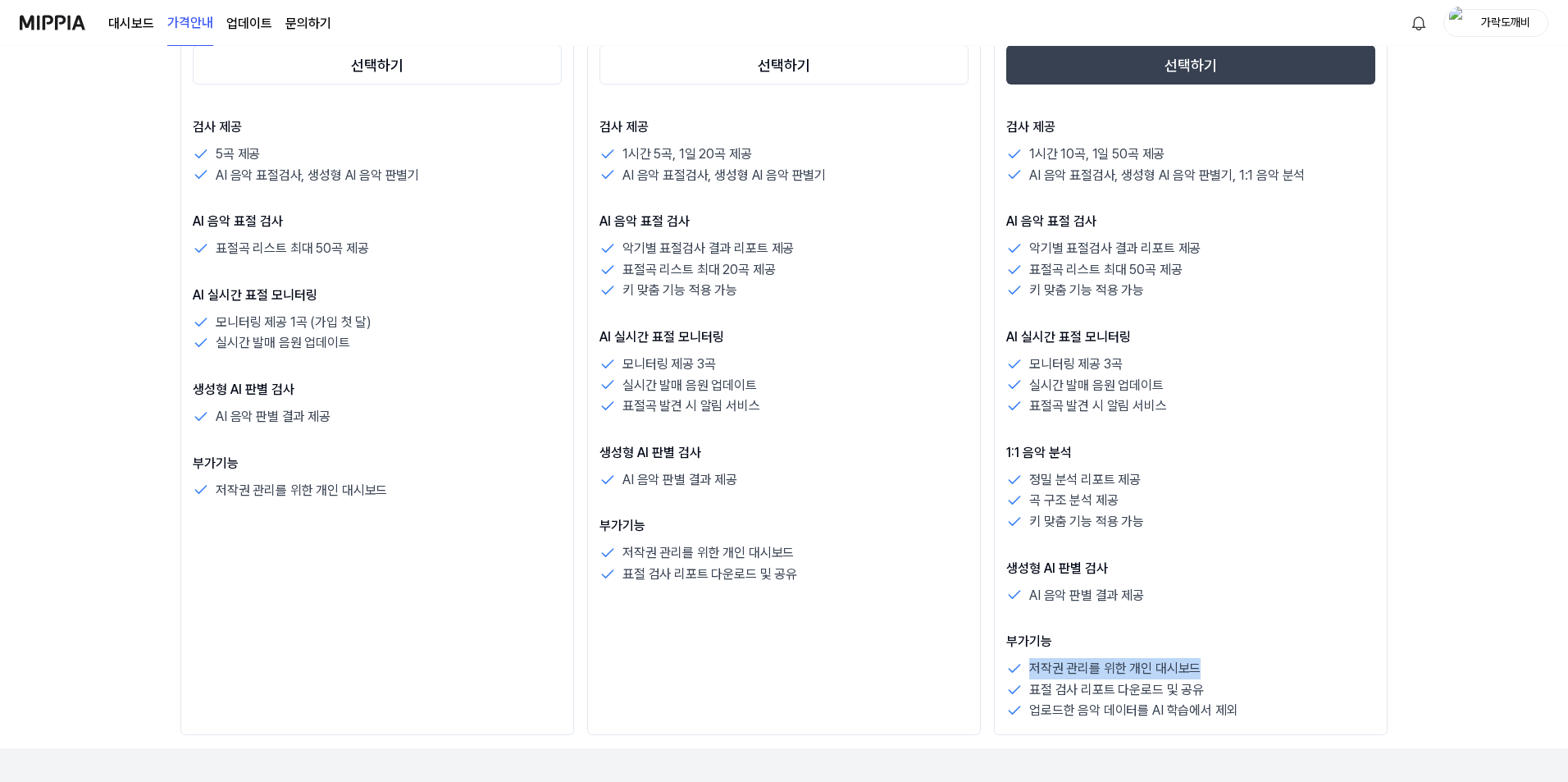
click at [1181, 667] on p "저작권 관리를 위한 개인 대시보드" at bounding box center [1114, 667] width 172 height 21
click at [1193, 696] on p "표절 검사 리포트 다운로드 및 공유" at bounding box center [1116, 689] width 175 height 21
drag, startPoint x: 1226, startPoint y: 687, endPoint x: 1191, endPoint y: 648, distance: 52.4
click at [1182, 645] on div "부가기능 저작권 관리를 위한 개인 대시보드 표절 검사 리포트 다운로드 및 공유 업로드한 음악 데이터를 AI 학습에서 제외" at bounding box center [1191, 677] width 369 height 89
click at [1202, 661] on div "저작권 관리를 위한 개인 대시보드" at bounding box center [1191, 667] width 369 height 21
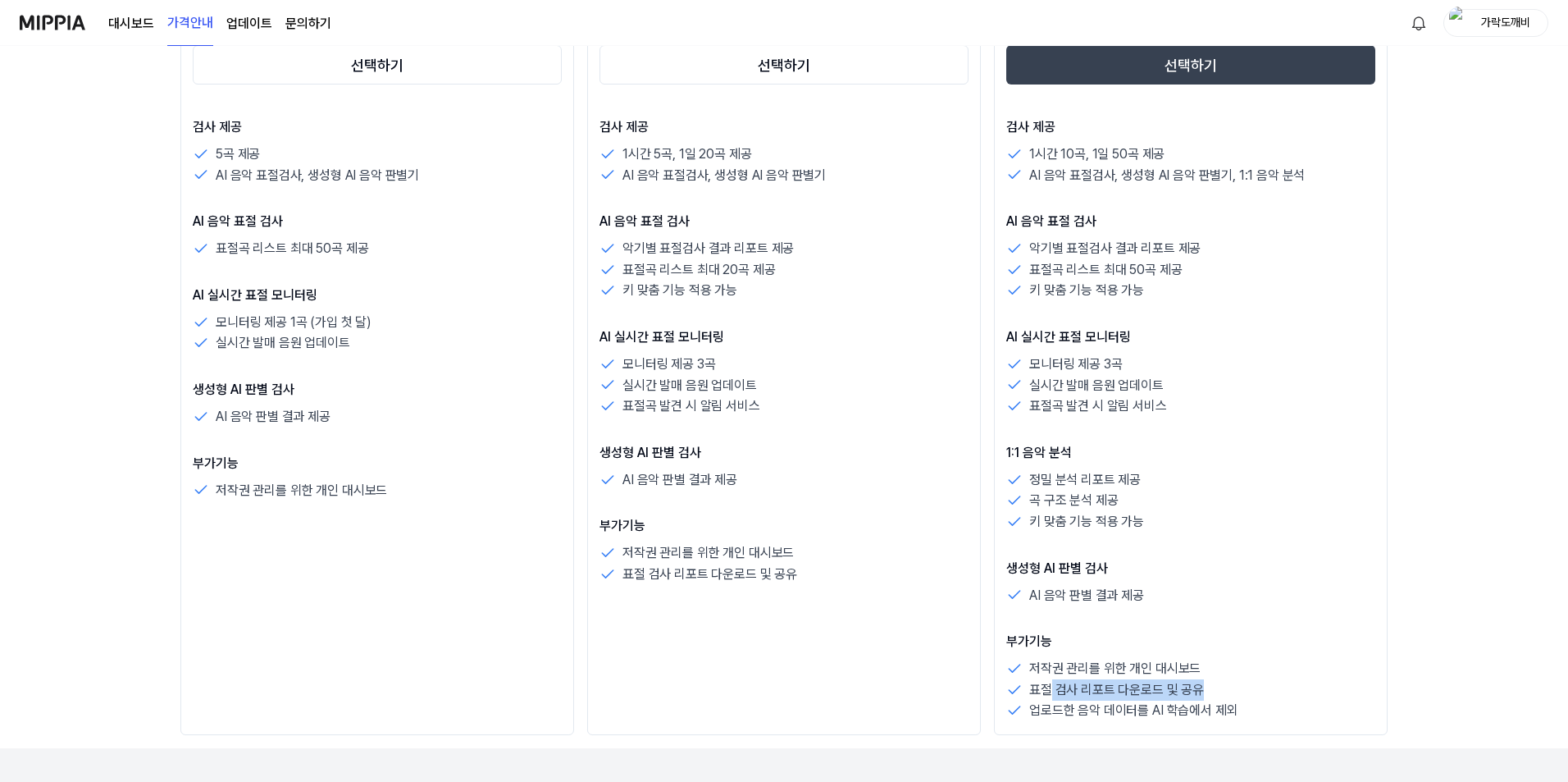
drag, startPoint x: 1051, startPoint y: 691, endPoint x: 1215, endPoint y: 690, distance: 164.0
click at [1213, 690] on div "표절 검사 리포트 다운로드 및 공유" at bounding box center [1191, 689] width 369 height 21
click at [1217, 690] on div "표절 검사 리포트 다운로드 및 공유" at bounding box center [1191, 689] width 369 height 21
drag, startPoint x: 1199, startPoint y: 690, endPoint x: 1089, endPoint y: 663, distance: 113.3
click at [1104, 670] on div "저작권 관리를 위한 개인 대시보드 표절 검사 리포트 다운로드 및 공유 업로드한 음악 데이터를 AI 학습에서 제외" at bounding box center [1191, 688] width 369 height 63
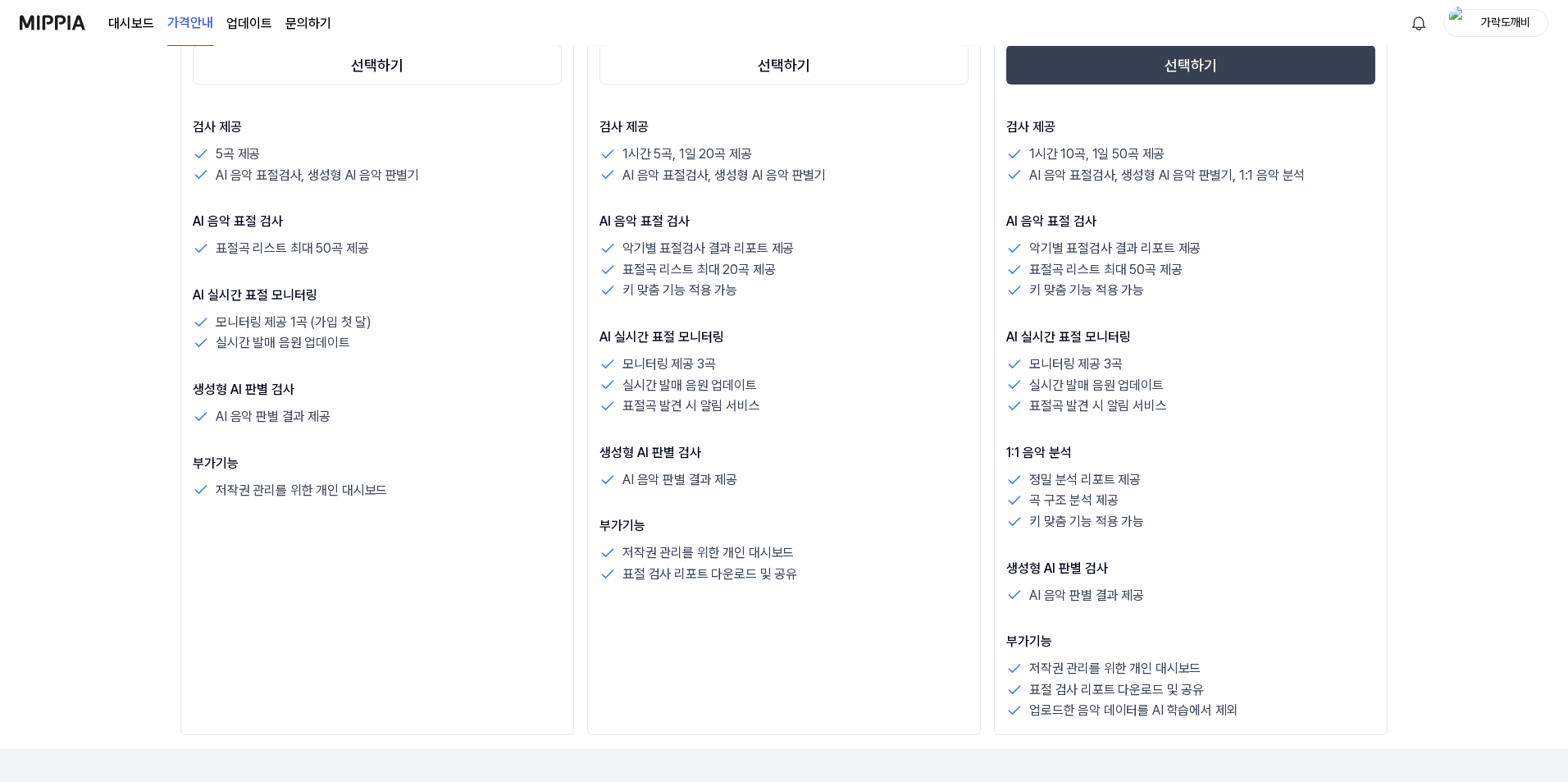
click at [1088, 664] on p "저작권 관리를 위한 개인 대시보드" at bounding box center [1114, 667] width 172 height 21
drag, startPoint x: 1093, startPoint y: 711, endPoint x: 1244, endPoint y: 713, distance: 151.0
click at [1241, 716] on div "업로드한 음악 데이터를 AI 학습에서 제외" at bounding box center [1191, 709] width 369 height 21
click at [1244, 713] on div "업로드한 음악 데이터를 AI 학습에서 제외" at bounding box center [1191, 709] width 369 height 21
drag, startPoint x: 1042, startPoint y: 712, endPoint x: 1232, endPoint y: 717, distance: 190.1
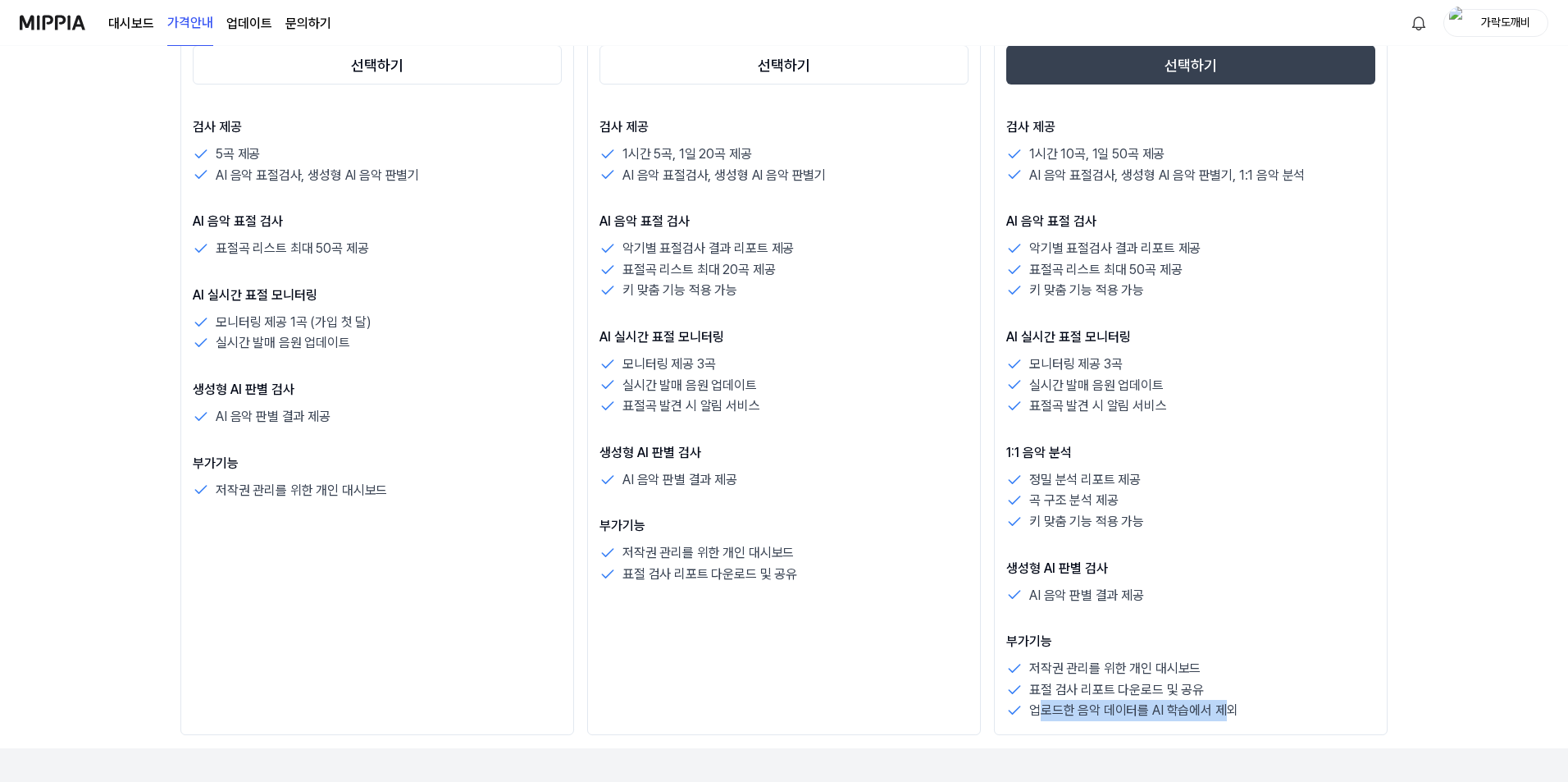
click at [1230, 717] on p "업로드한 음악 데이터를 AI 학습에서 제외" at bounding box center [1133, 709] width 208 height 21
click at [1232, 717] on p "업로드한 음악 데이터를 AI 학습에서 제외" at bounding box center [1133, 709] width 208 height 21
drag, startPoint x: 1233, startPoint y: 717, endPoint x: 1084, endPoint y: 709, distance: 149.2
click at [1094, 709] on p "업로드한 음악 데이터를 AI 학습에서 제외" at bounding box center [1133, 709] width 208 height 21
click at [1073, 711] on p "업로드한 음악 데이터를 AI 학습에서 제외" at bounding box center [1133, 709] width 208 height 21
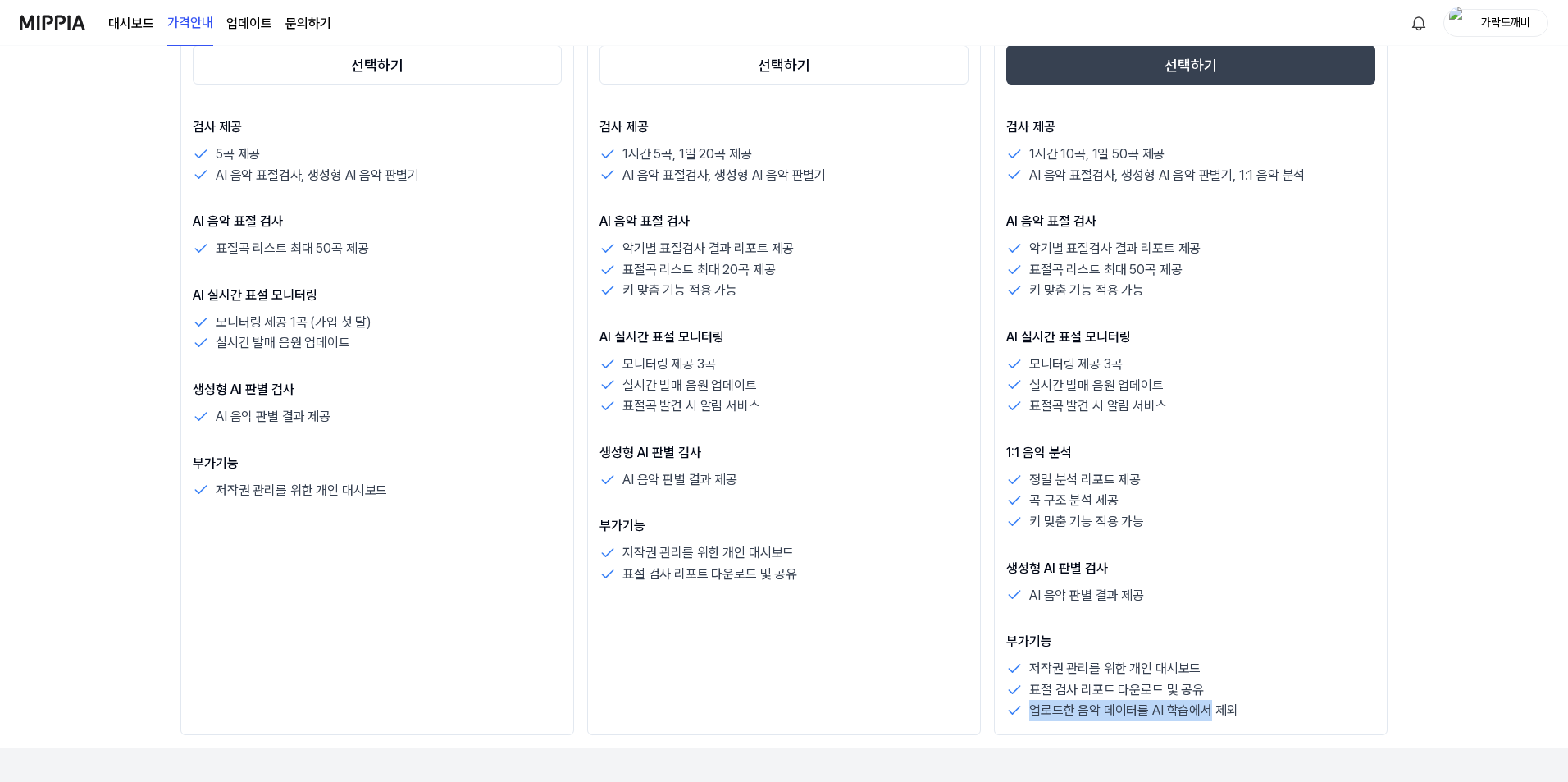
drag, startPoint x: 1183, startPoint y: 716, endPoint x: 1246, endPoint y: 716, distance: 63.0
click at [1246, 716] on div "업로드한 음악 데이터를 AI 학습에서 제외" at bounding box center [1191, 709] width 369 height 21
click at [1213, 716] on p "업로드한 음악 데이터를 AI 학습에서 제외" at bounding box center [1133, 709] width 208 height 21
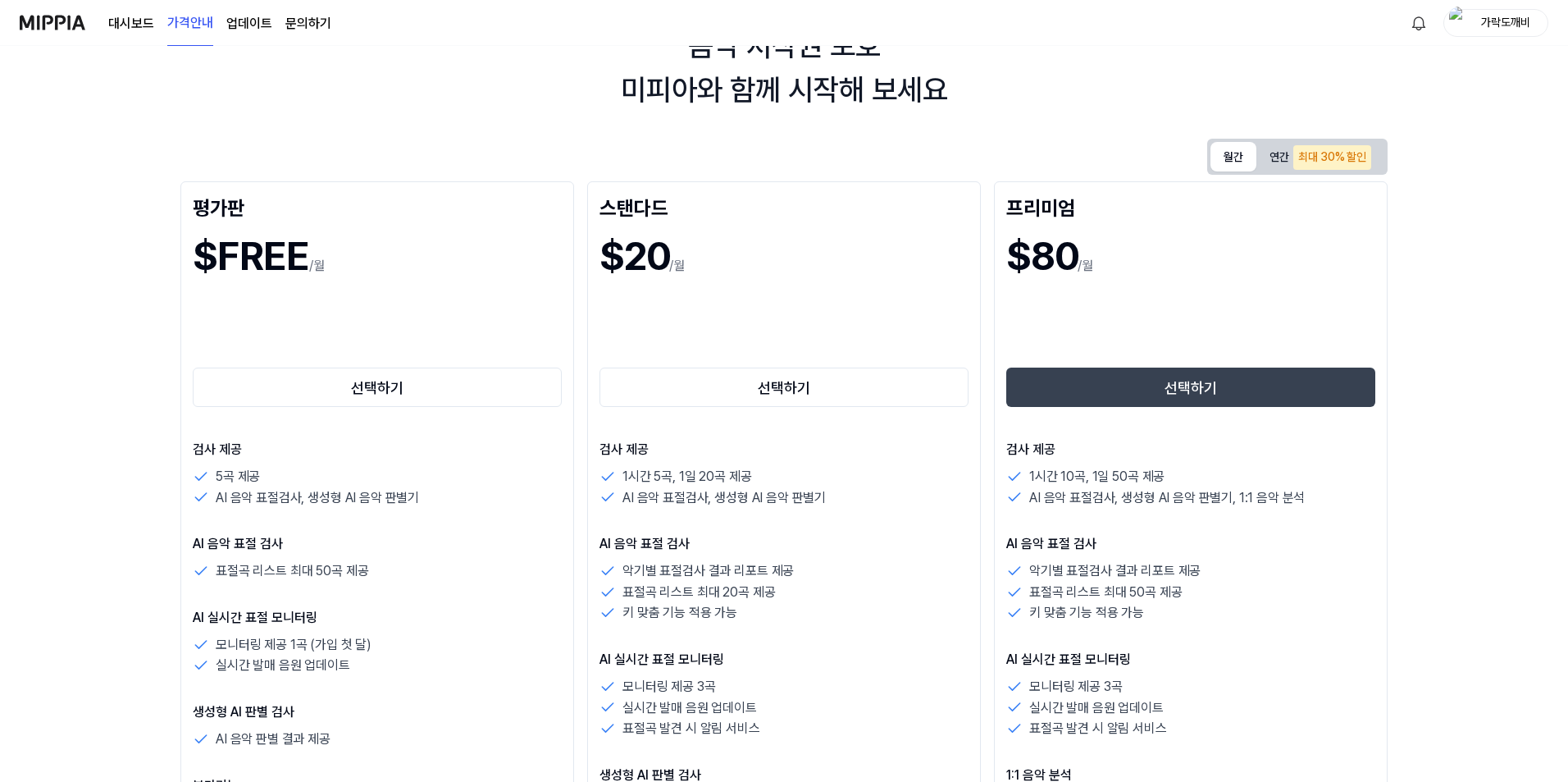
scroll to position [82, 0]
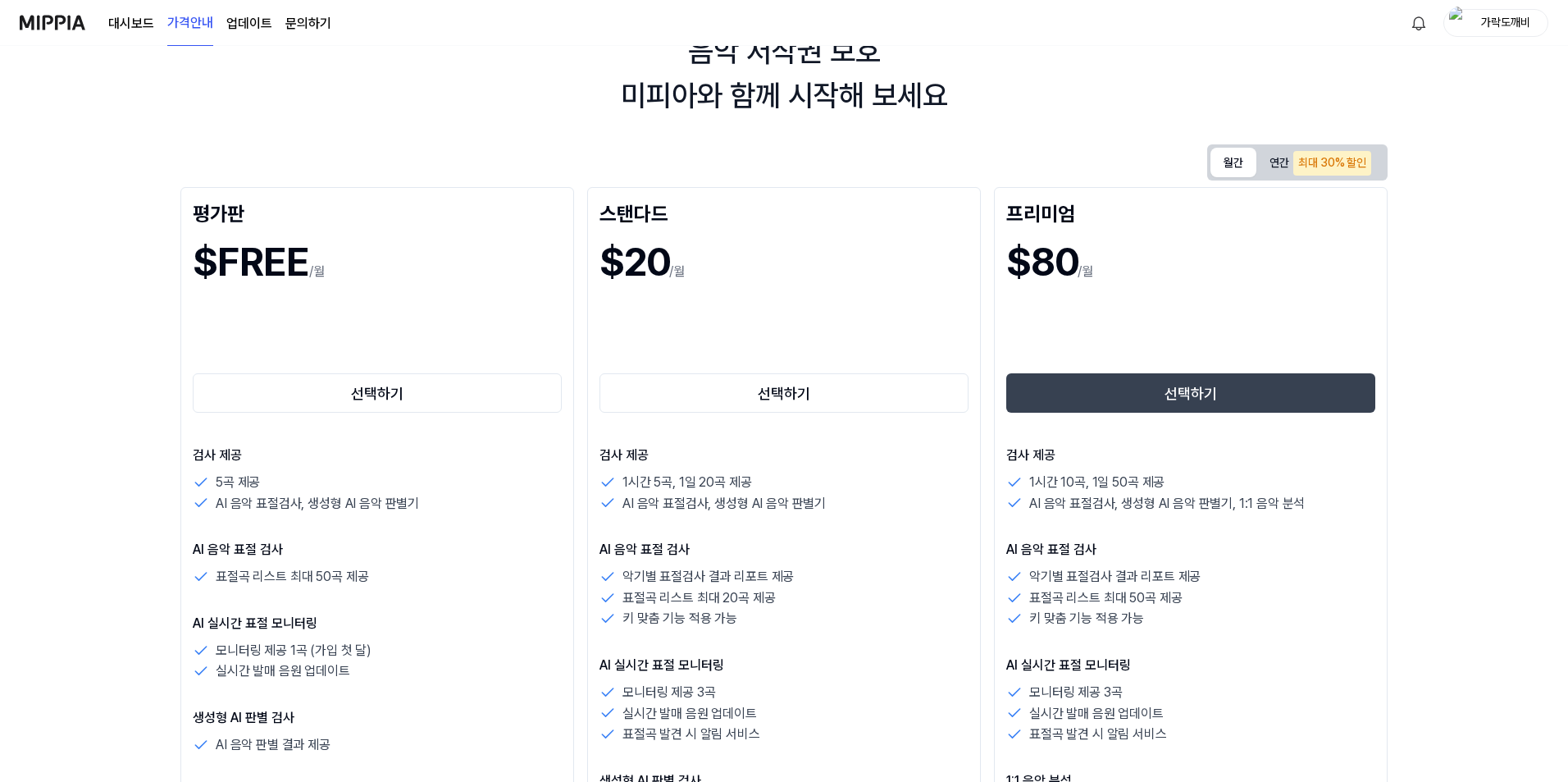
click at [1275, 162] on button "연간 최대 30% 할인" at bounding box center [1320, 163] width 128 height 34
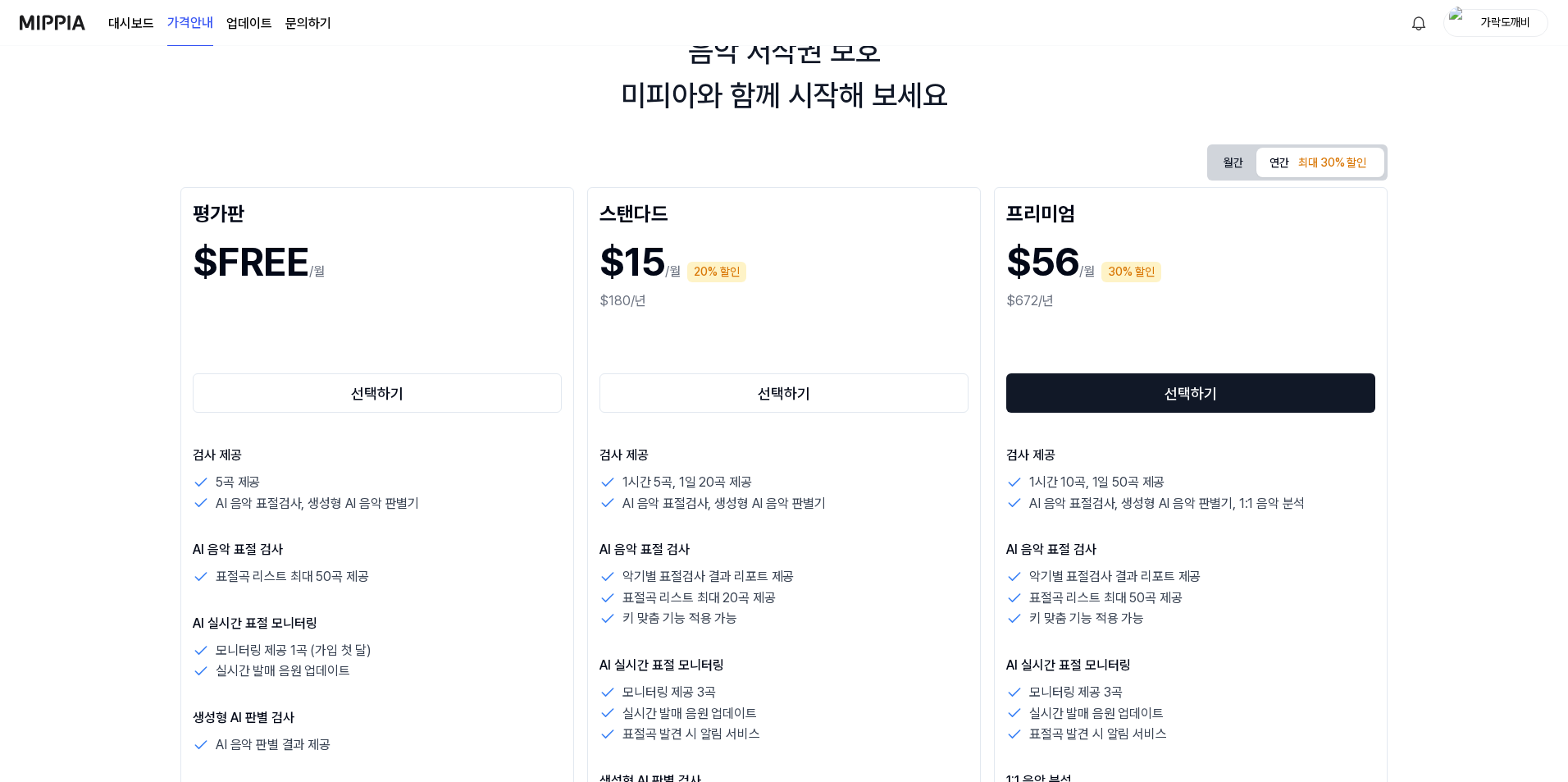
click at [1153, 394] on button "선택하기" at bounding box center [1191, 392] width 369 height 39
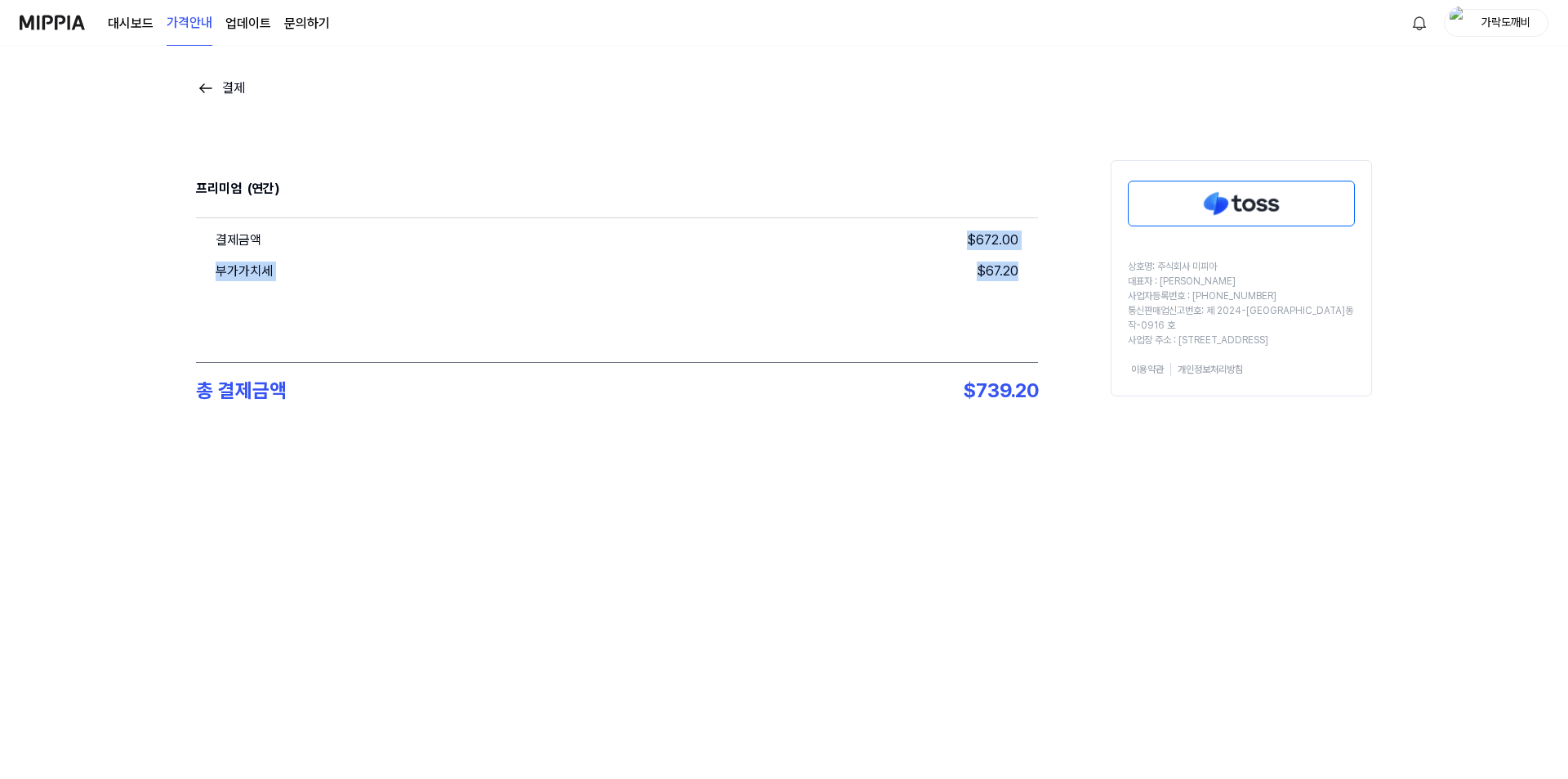
drag, startPoint x: 954, startPoint y: 245, endPoint x: 1044, endPoint y: 296, distance: 103.4
click at [1044, 296] on div "프리미엄 (연간) 결제금액 $ 672.00 부가가치세 $ 67.20 총 결제금액 $ 739.20 상호명: 주식회사 미피아 대표자 : 오찬호 사…" at bounding box center [784, 289] width 1176 height 258
click at [958, 294] on div "결제금액 $ 672.00 부가가치세 $ 67.20" at bounding box center [617, 290] width 842 height 144
drag, startPoint x: 933, startPoint y: 249, endPoint x: 1005, endPoint y: 322, distance: 102.5
click at [1038, 302] on div "프리미엄 (연간) 결제금액 $ 672.00 부가가치세 $ 67.20 총 결제금액 $ 739.20 상호명: 주식회사 미피아 대표자 : 오찬호 사…" at bounding box center [784, 289] width 1176 height 258
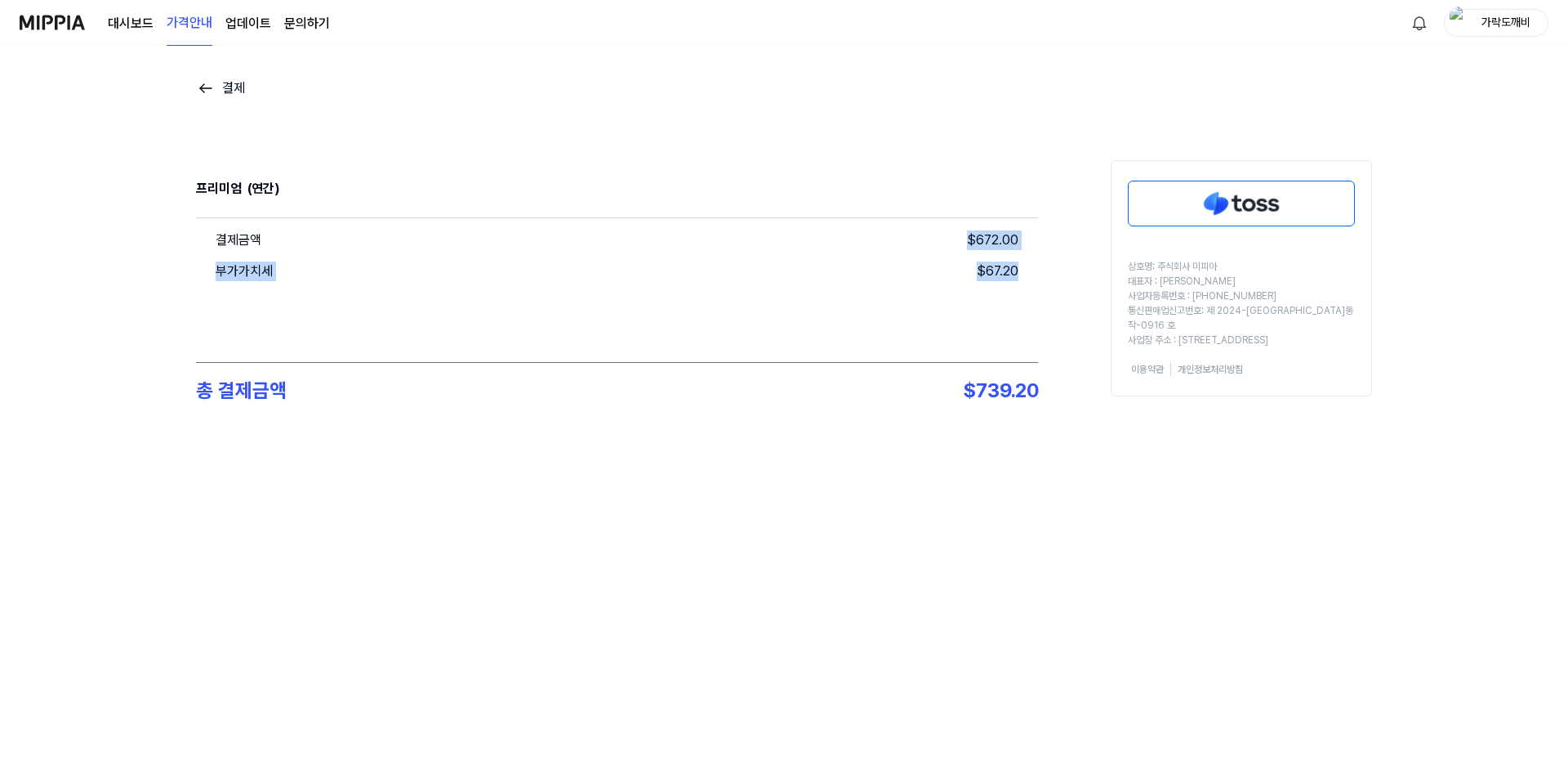
click at [894, 332] on div "결제금액 $ 672.00 부가가치세 $ 67.20" at bounding box center [617, 290] width 842 height 144
click at [206, 90] on img at bounding box center [206, 89] width 20 height 20
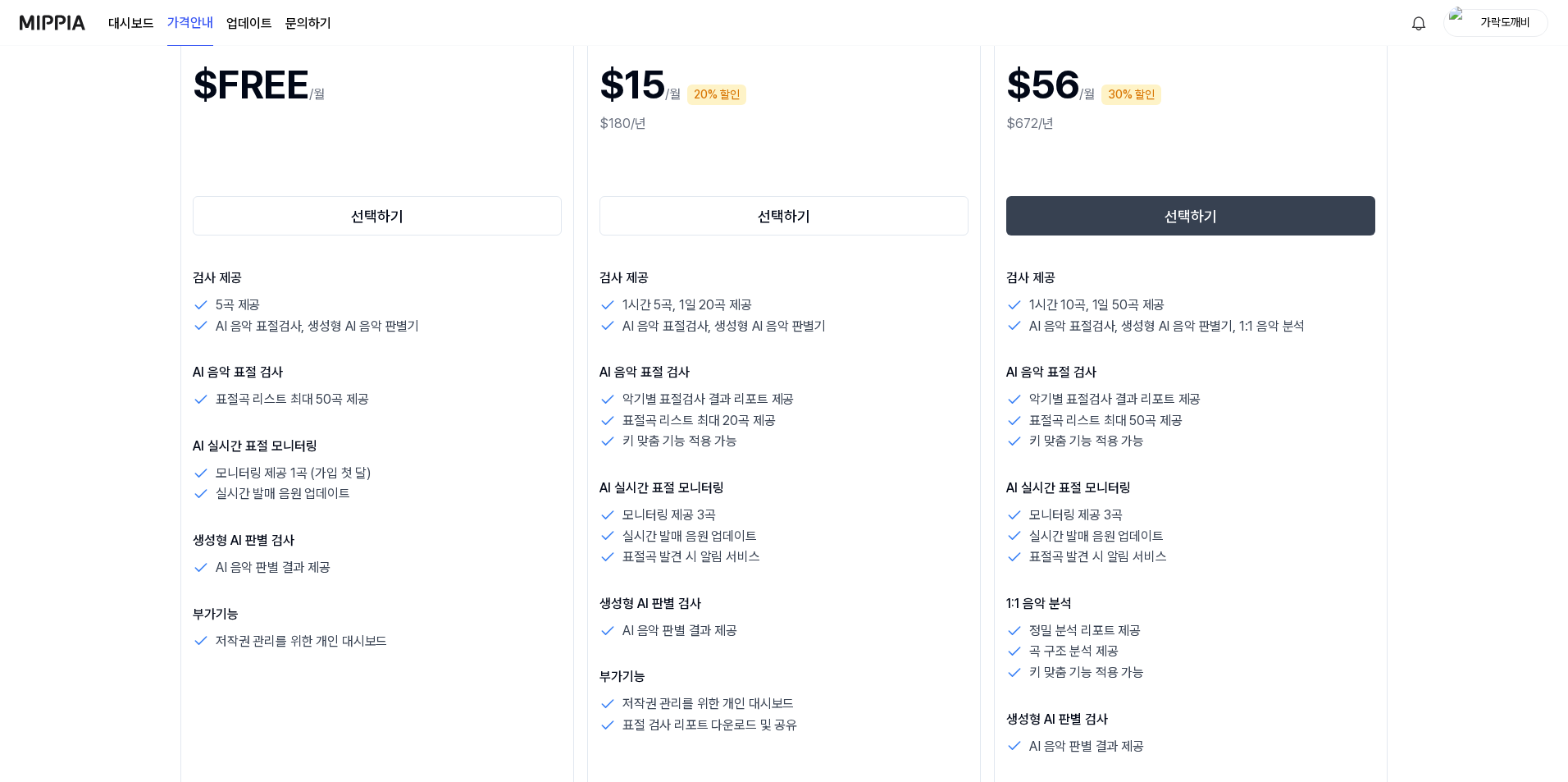
scroll to position [82, 0]
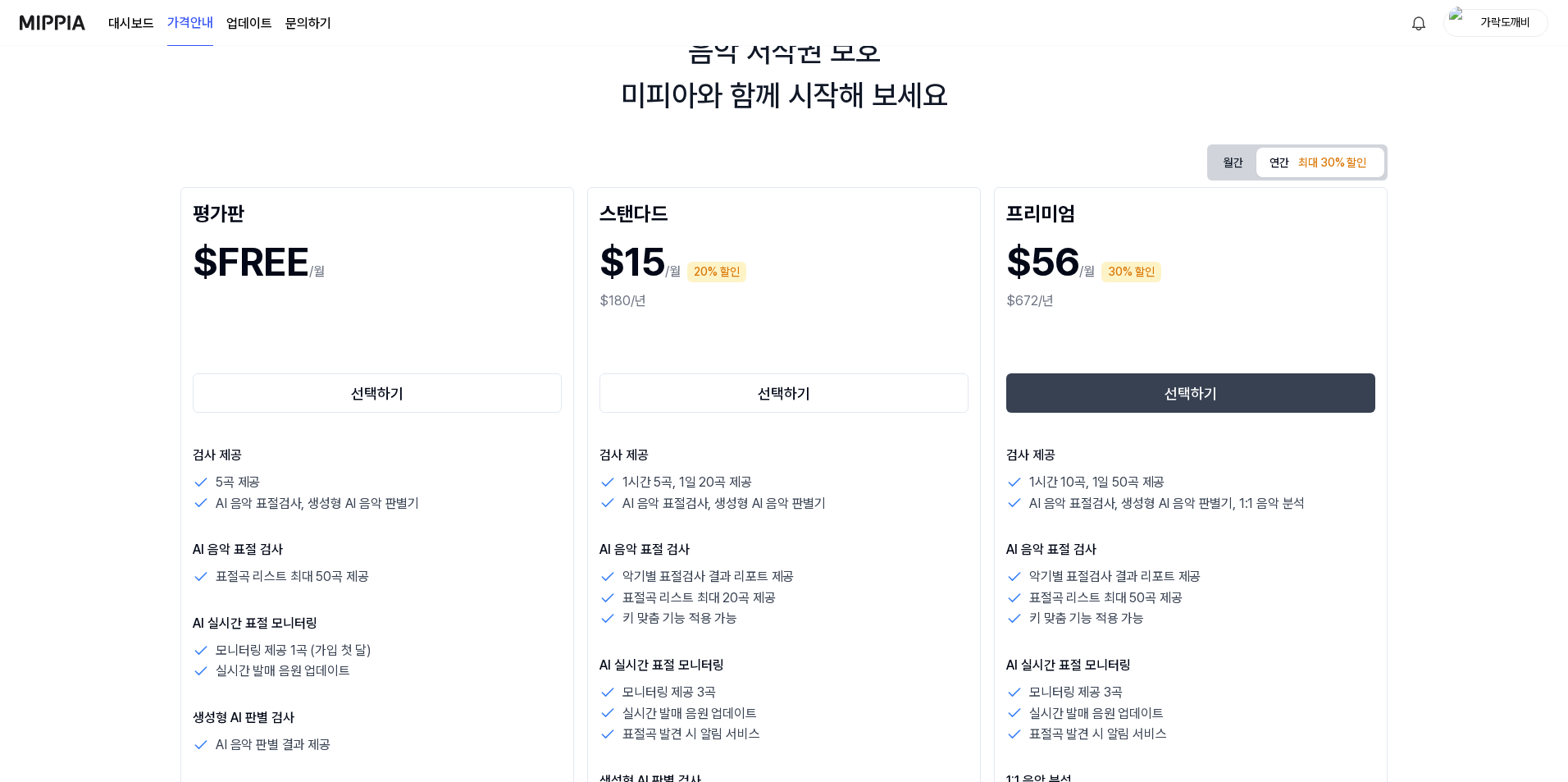
click at [1230, 153] on button "월간" at bounding box center [1233, 162] width 46 height 30
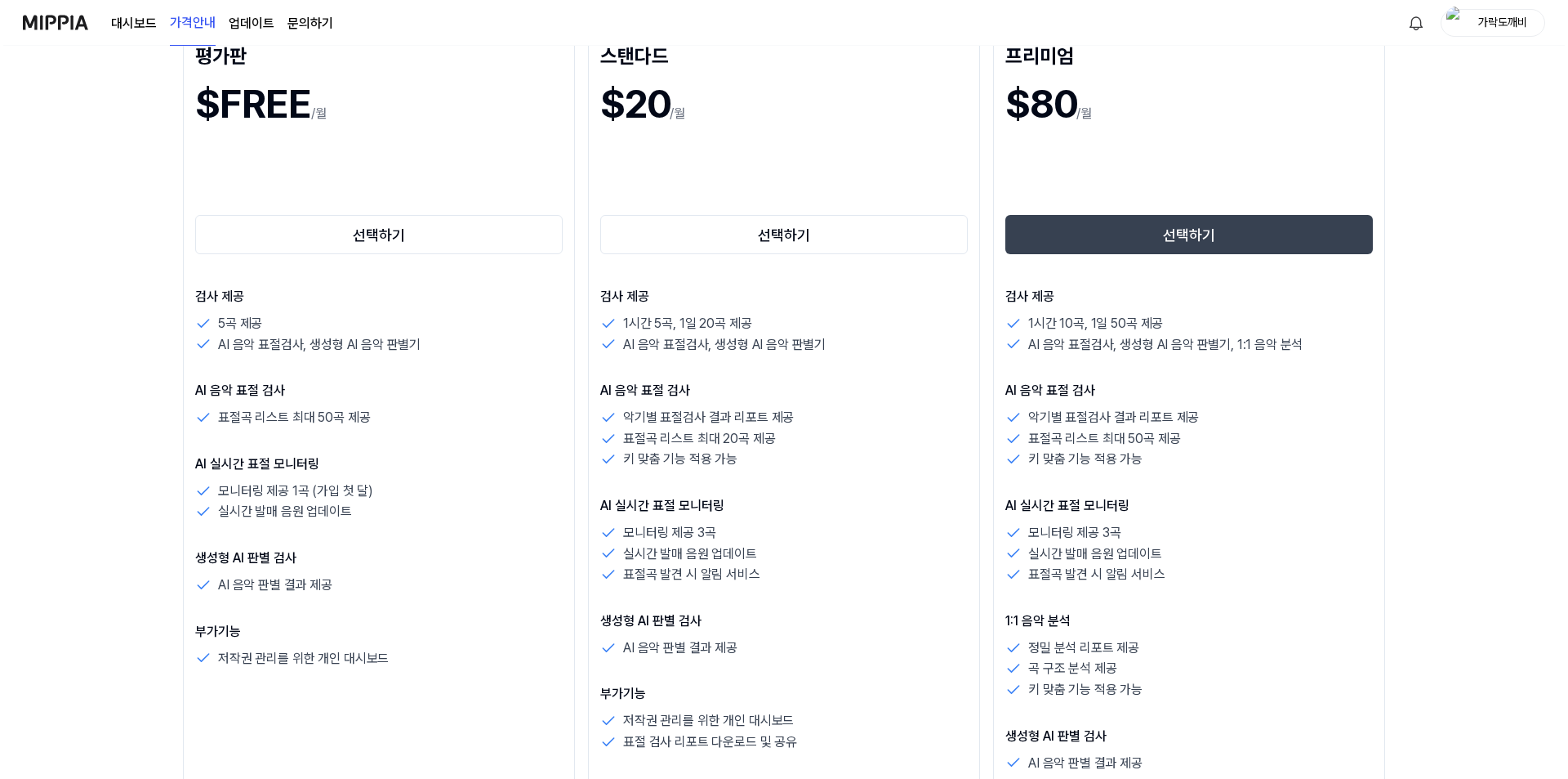
scroll to position [0, 0]
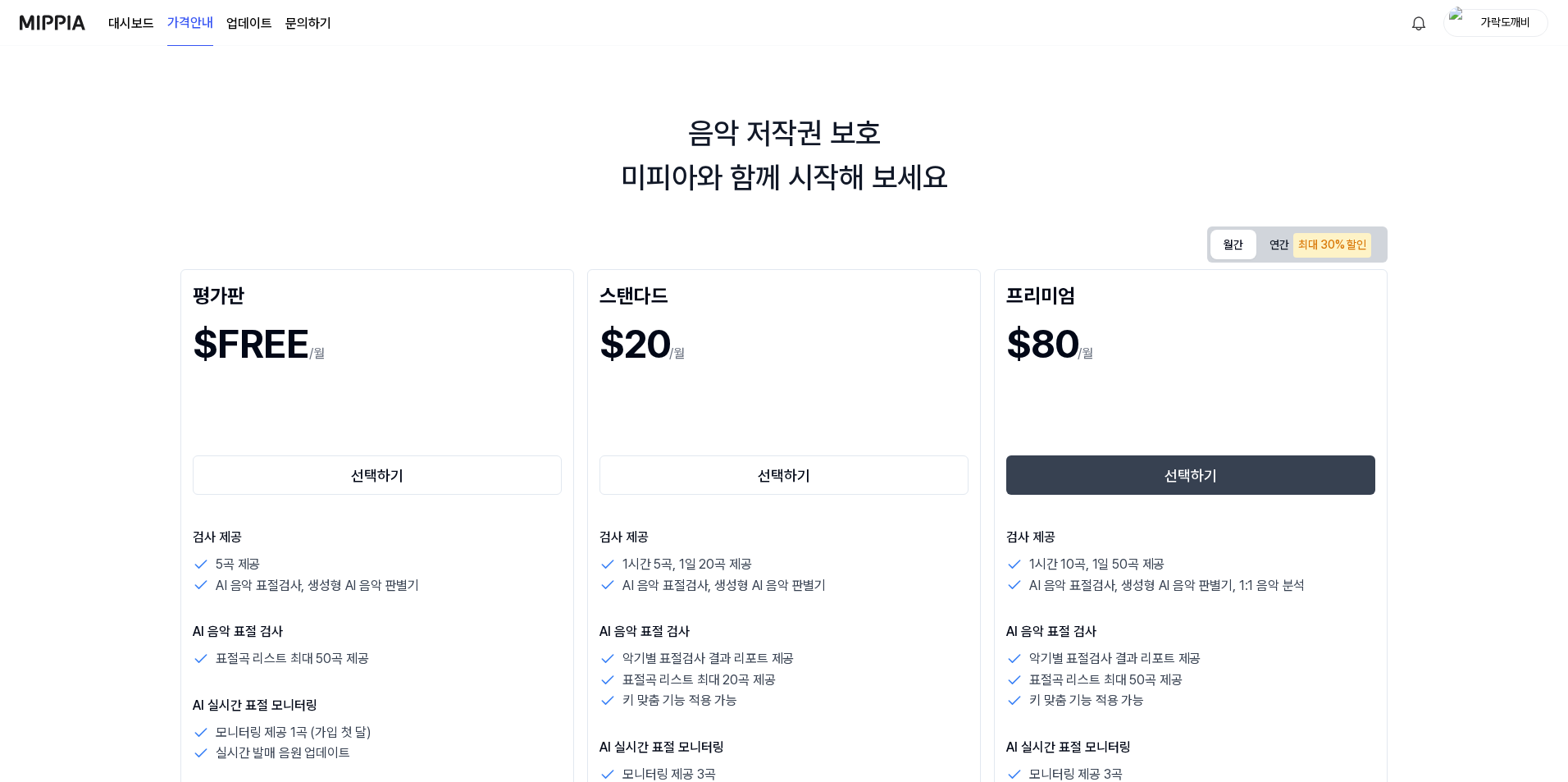
click at [246, 26] on link "업데이트" at bounding box center [249, 24] width 46 height 20
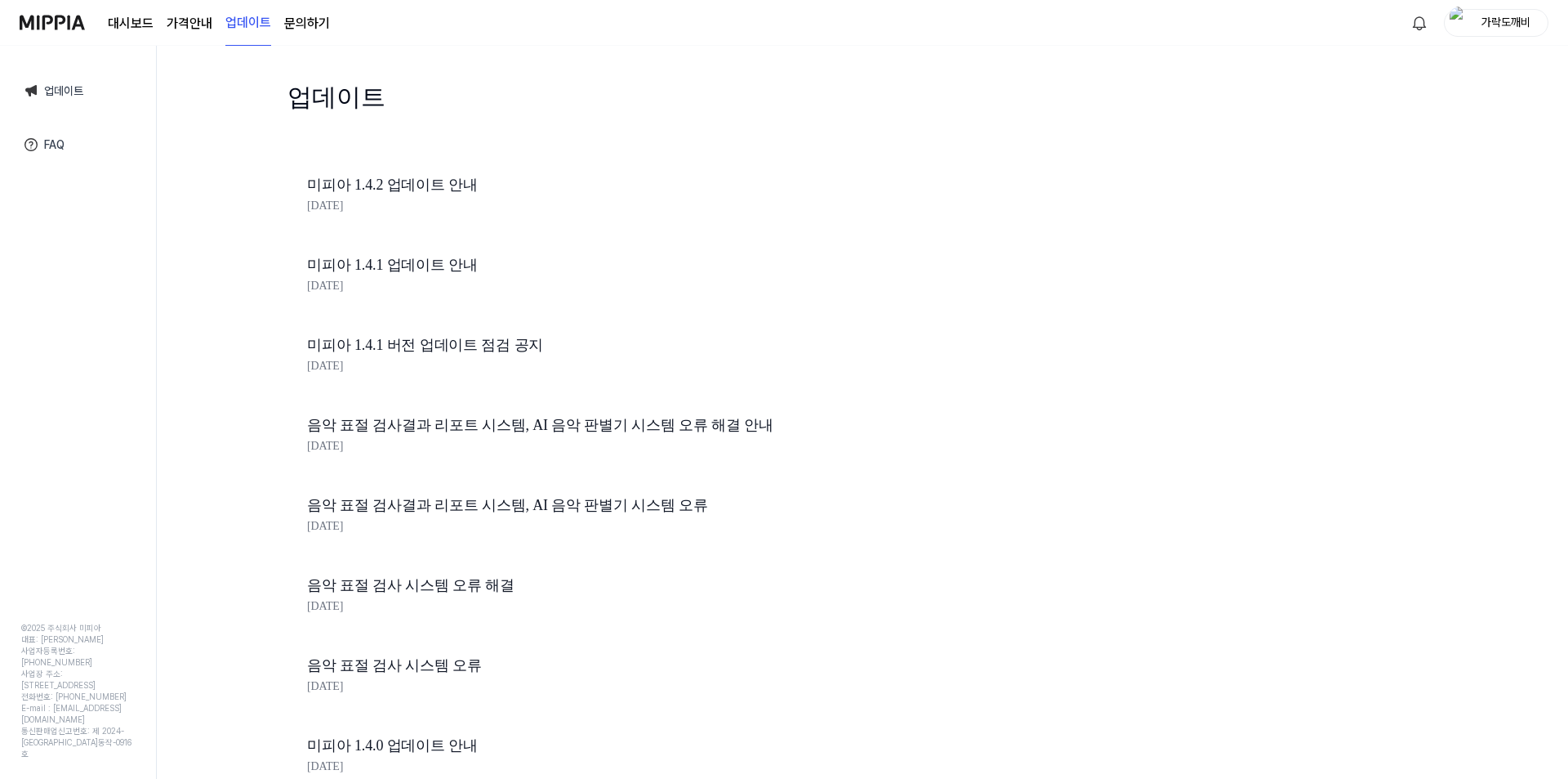
click at [420, 181] on link "미피아 1.4.2 업데이트 안내" at bounding box center [584, 185] width 555 height 24
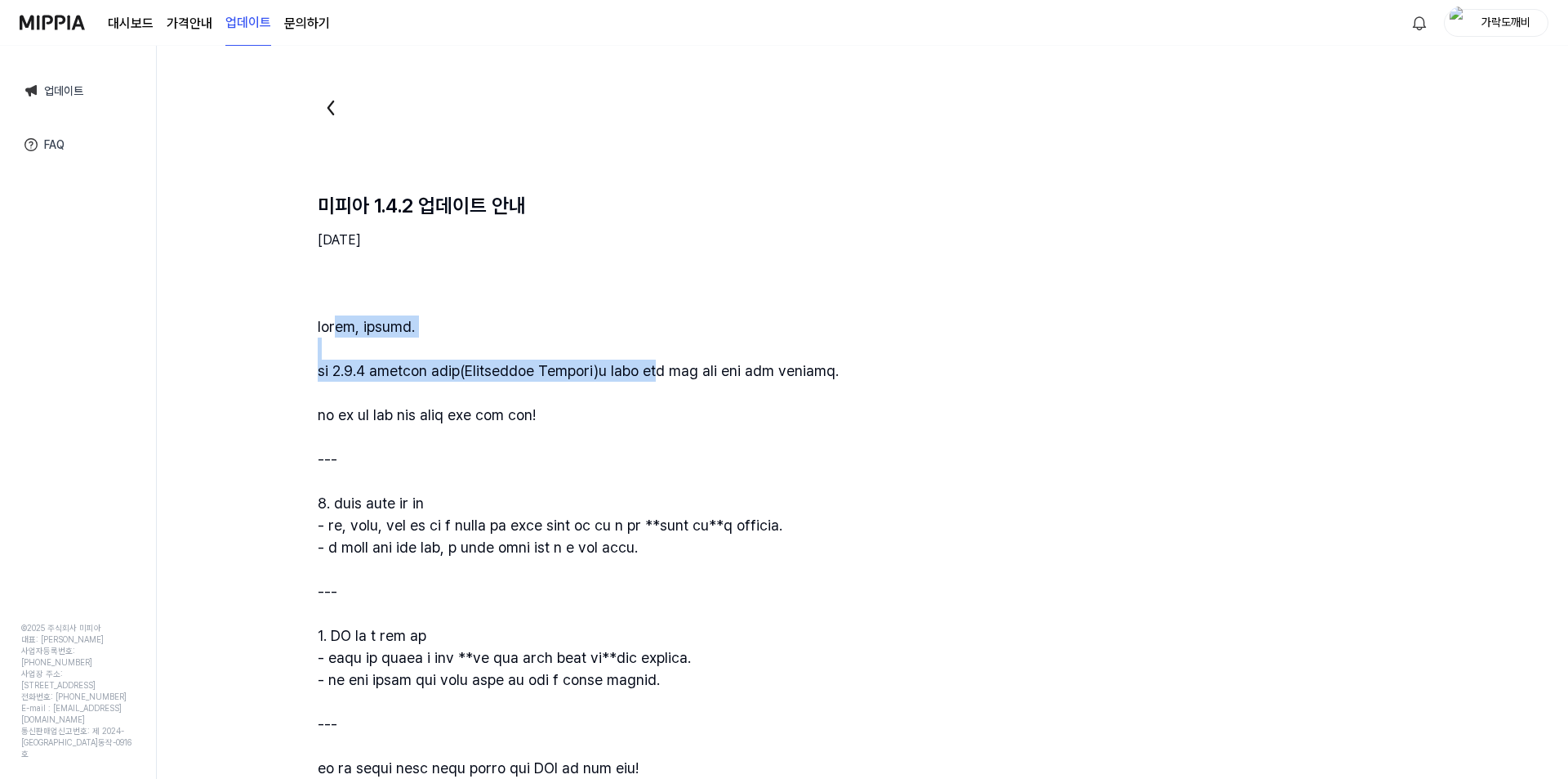
drag, startPoint x: 359, startPoint y: 328, endPoint x: 780, endPoint y: 376, distance: 423.7
click at [770, 376] on div at bounding box center [862, 613] width 1089 height 596
click at [861, 382] on div at bounding box center [862, 613] width 1089 height 596
drag, startPoint x: 1070, startPoint y: 374, endPoint x: 588, endPoint y: 353, distance: 482.5
click at [592, 322] on div at bounding box center [862, 613] width 1089 height 596
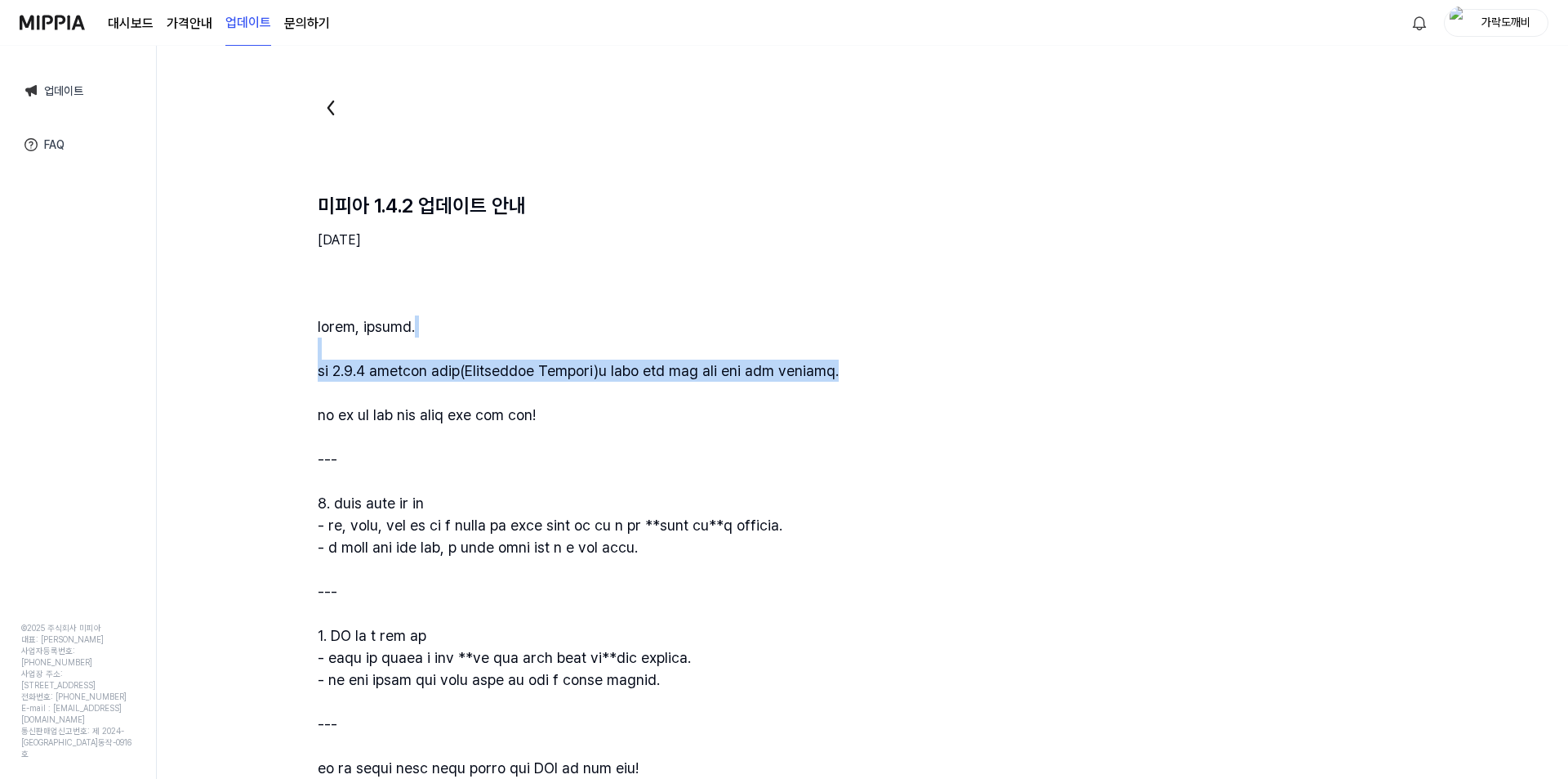
click at [593, 363] on div at bounding box center [862, 613] width 1089 height 596
drag, startPoint x: 617, startPoint y: 431, endPoint x: 588, endPoint y: 353, distance: 83.2
click at [588, 355] on div at bounding box center [862, 613] width 1089 height 596
click at [646, 445] on div at bounding box center [862, 613] width 1089 height 596
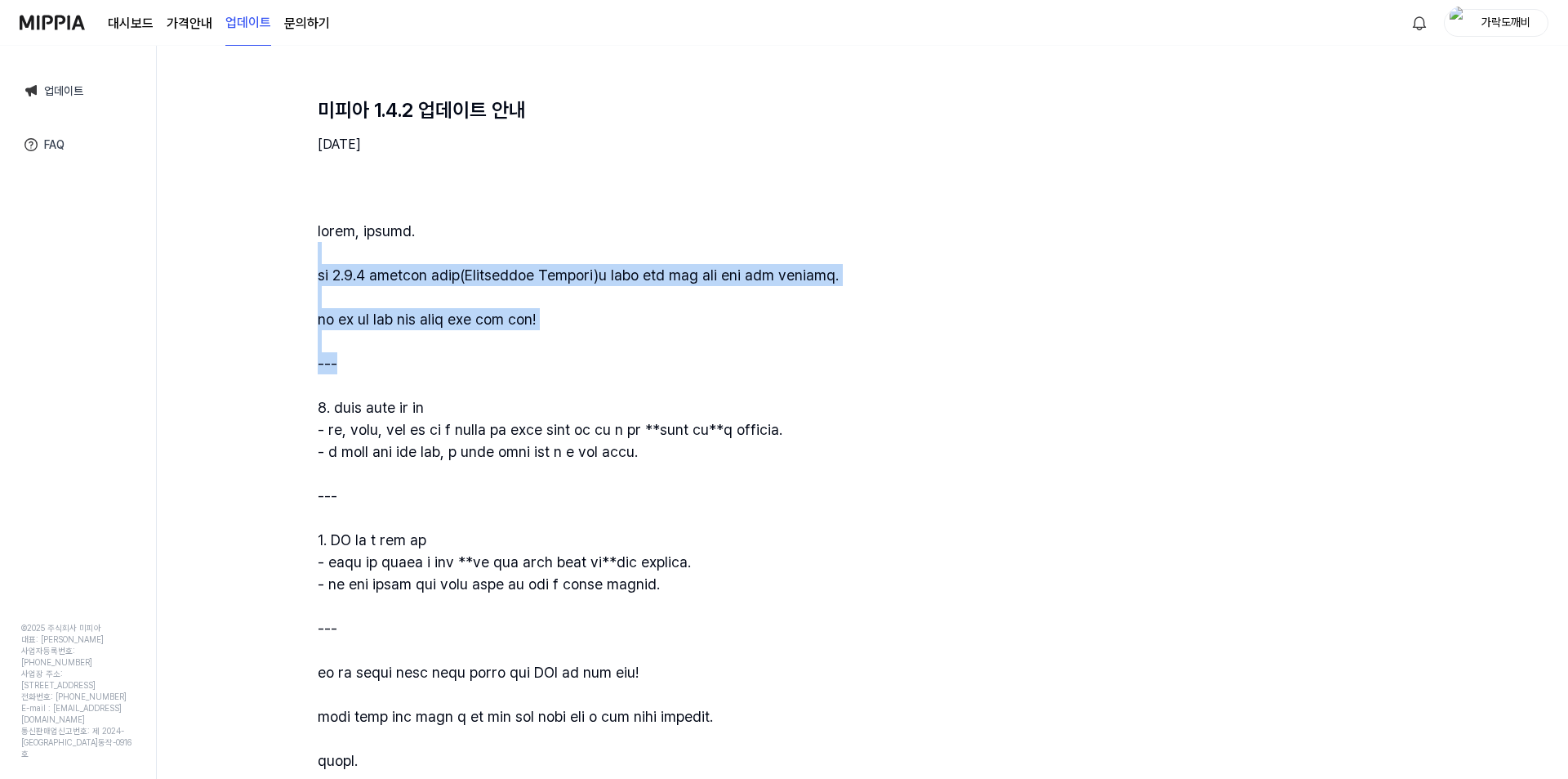
scroll to position [211, 0]
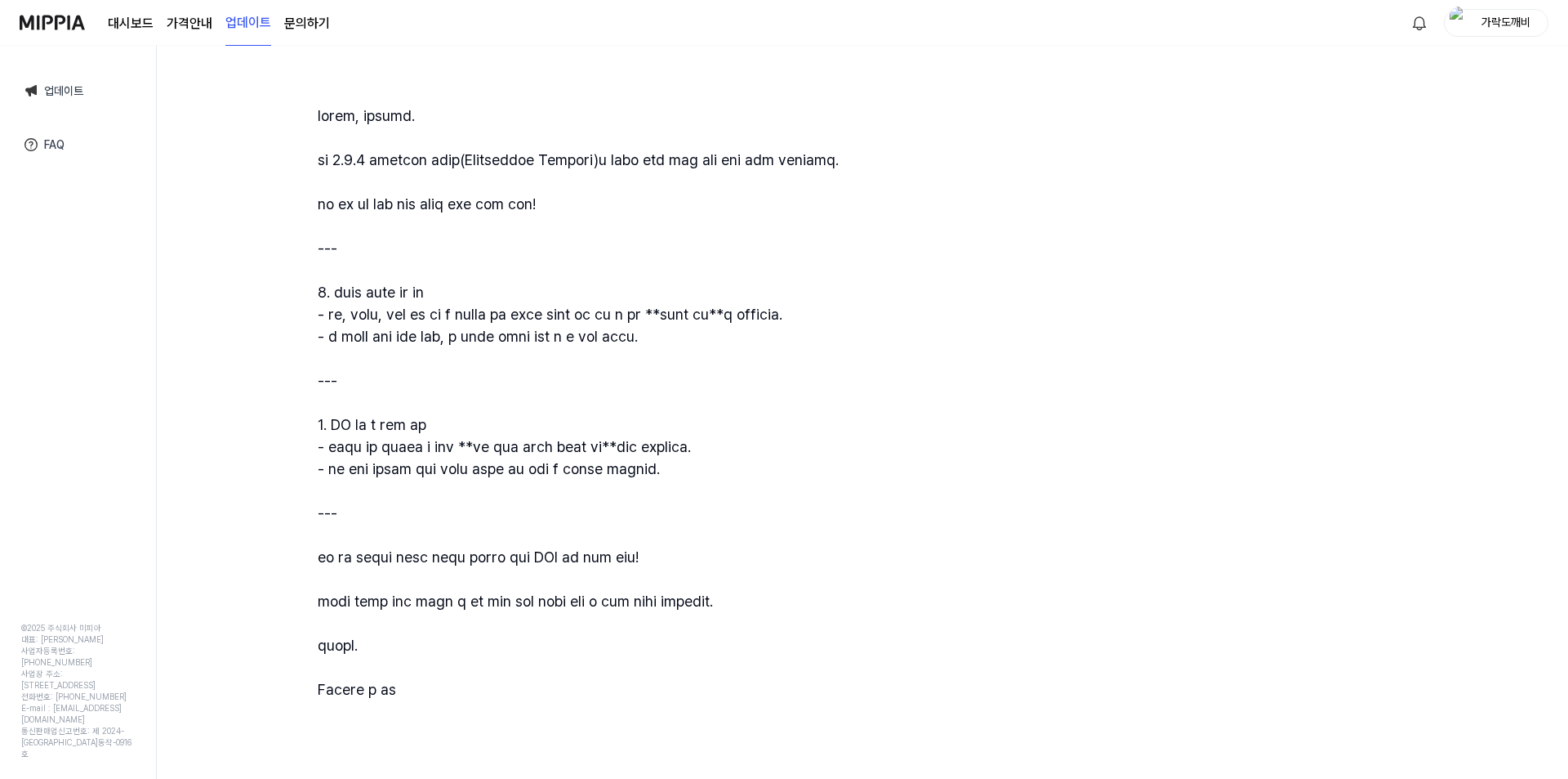
click at [621, 495] on div at bounding box center [862, 402] width 1089 height 596
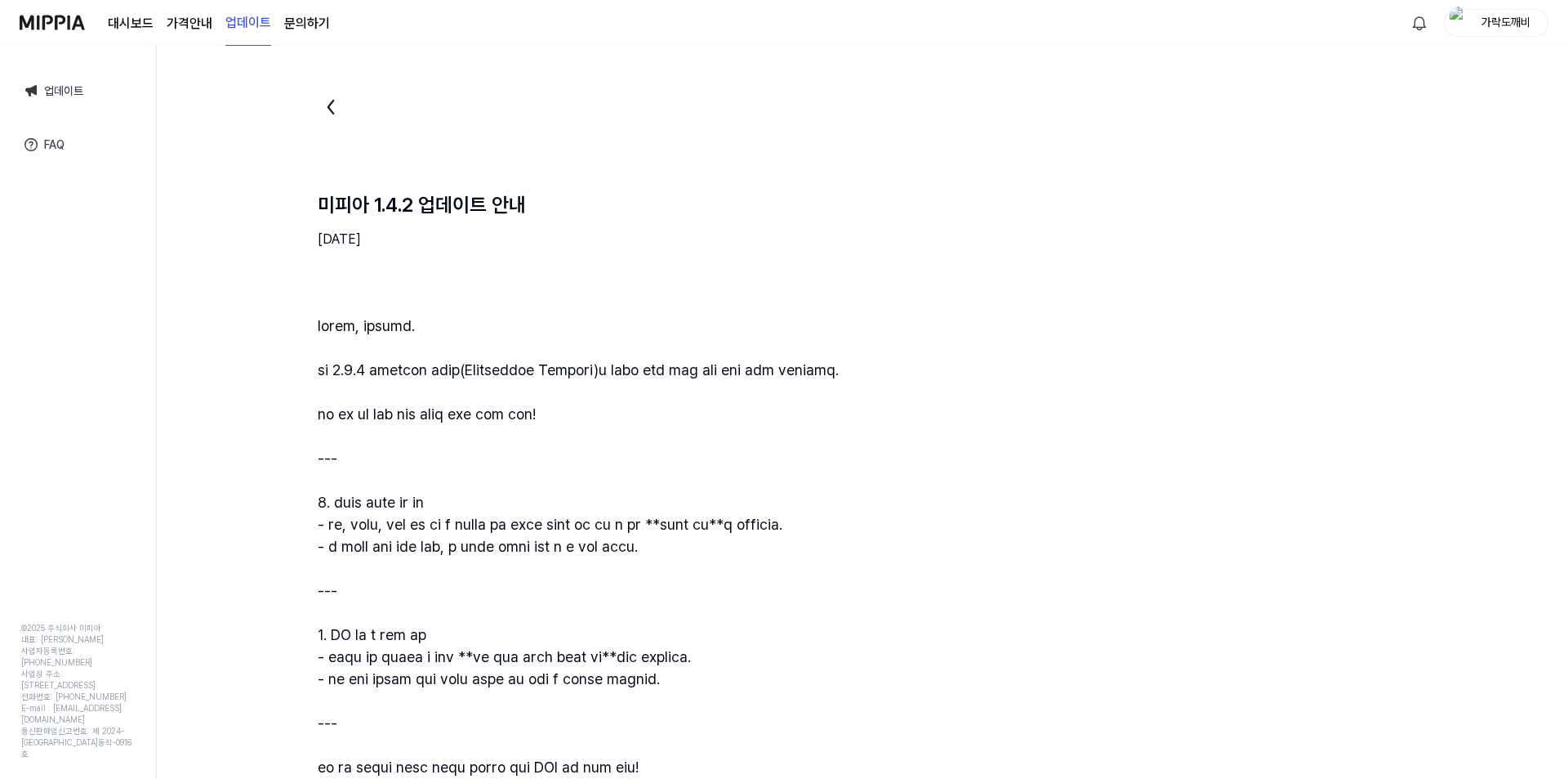
scroll to position [0, 0]
click at [58, 146] on link "FAQ" at bounding box center [78, 144] width 133 height 37
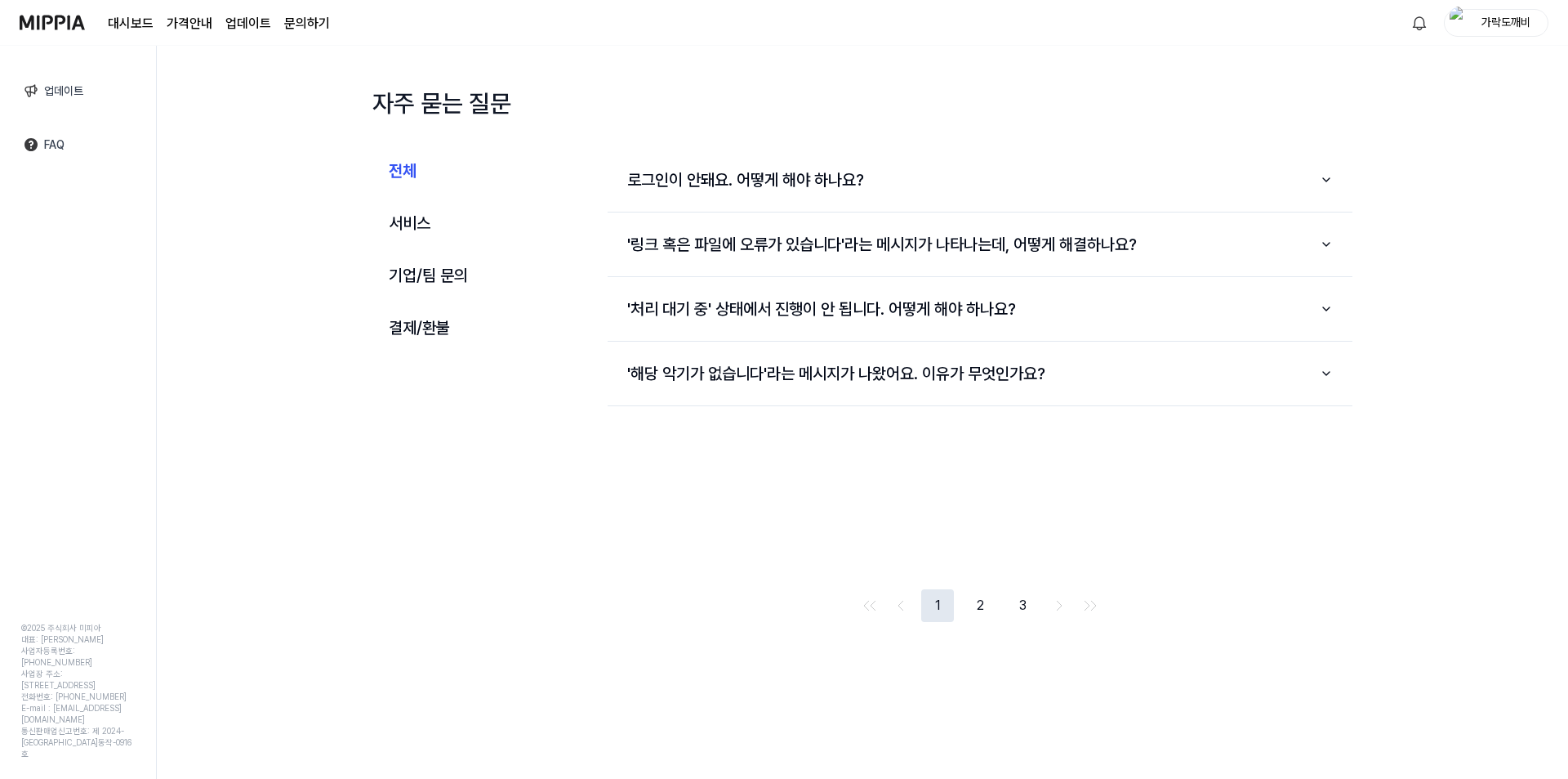
click at [185, 28] on page\) "가격안내" at bounding box center [189, 24] width 46 height 20
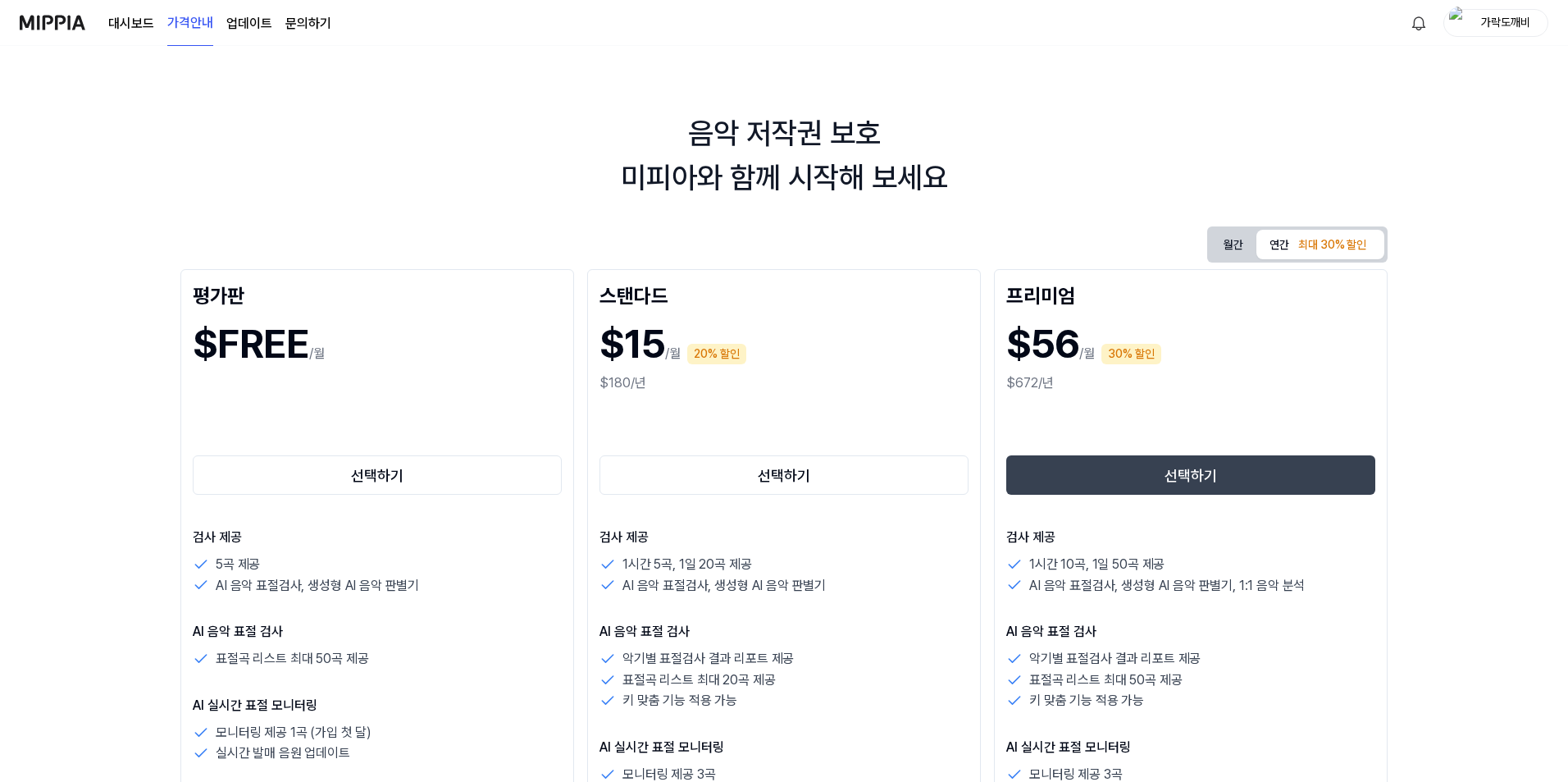
click at [135, 26] on link "대시보드" at bounding box center [131, 24] width 46 height 20
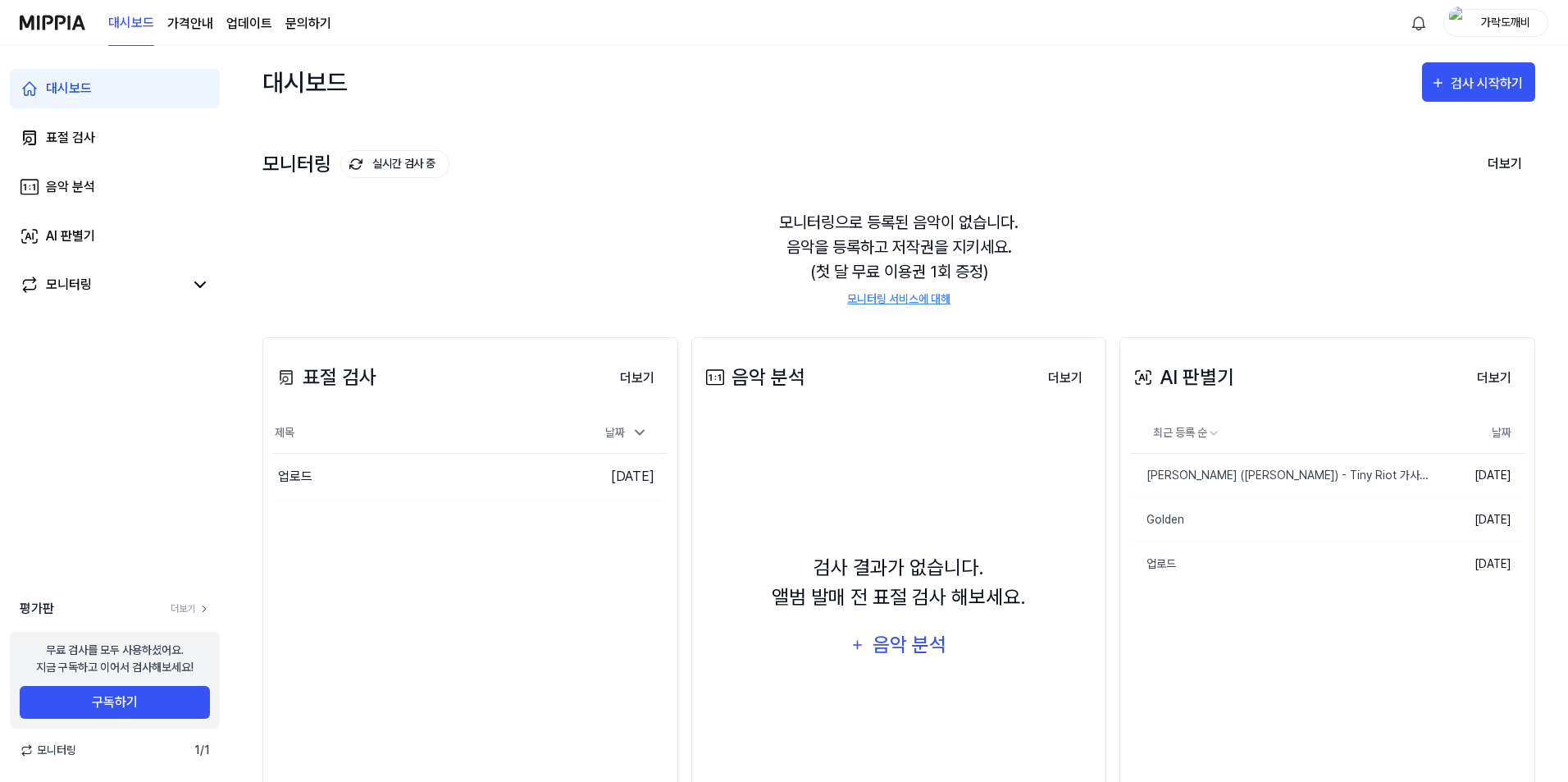
click at [55, 752] on span "모니터링" at bounding box center [48, 750] width 56 height 17
click at [25, 749] on icon at bounding box center [26, 749] width 14 height 14
drag, startPoint x: 193, startPoint y: 762, endPoint x: 208, endPoint y: 758, distance: 15.5
click at [195, 762] on div "평가판 더보기 무료 검사를 모두 사용하셨어요. 지금 구독하고 이어서 검사해보세요! 구독하기 모니터링 1 / 1" at bounding box center [115, 678] width 230 height 206
click at [208, 758] on div "평가판 더보기 무료 검사를 모두 사용하셨어요. 지금 구독하고 이어서 검사해보세요! 구독하기 모니터링 1 / 1" at bounding box center [115, 678] width 230 height 206
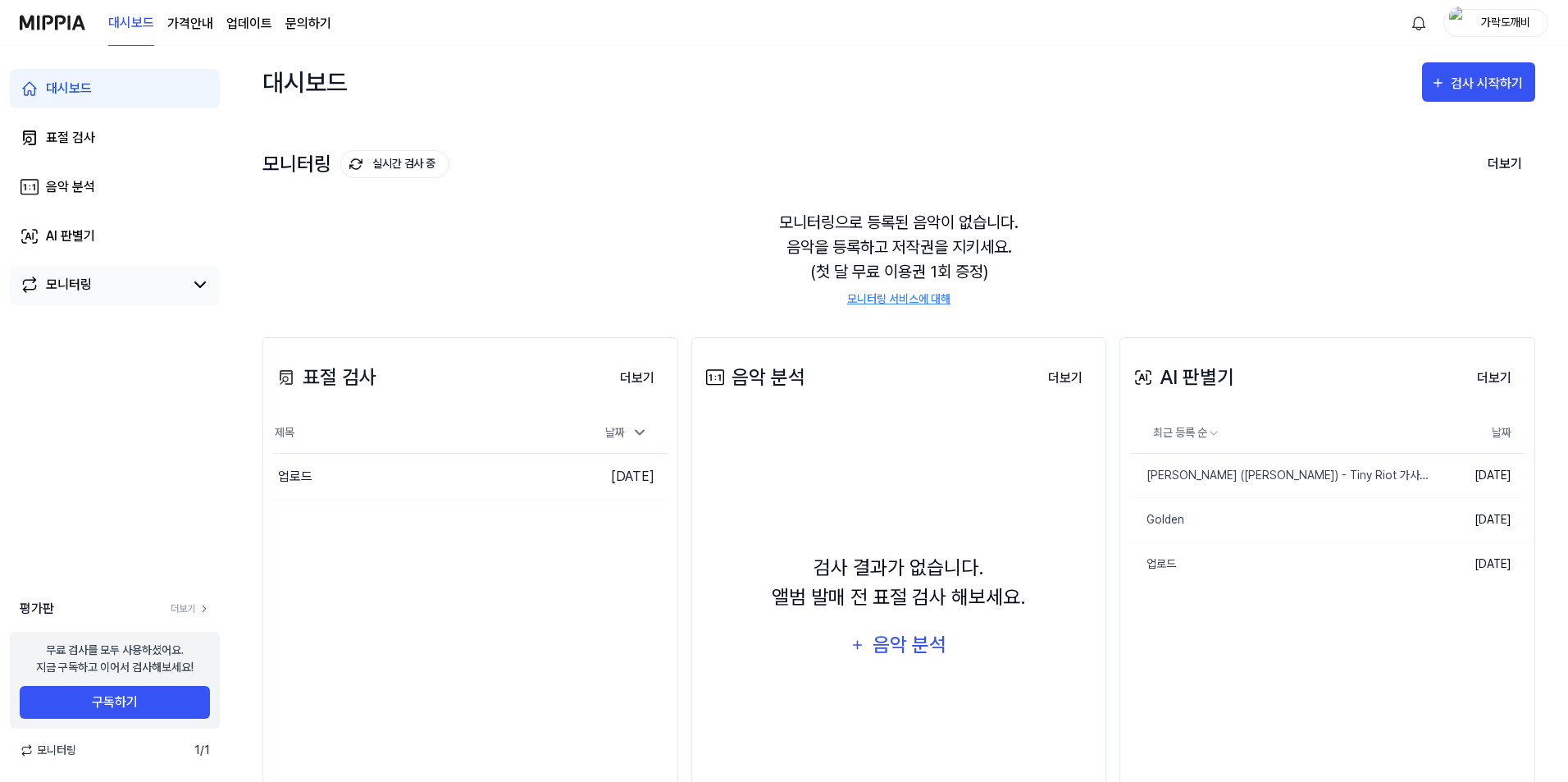
click at [85, 295] on div "모니터링" at bounding box center [69, 285] width 46 height 20
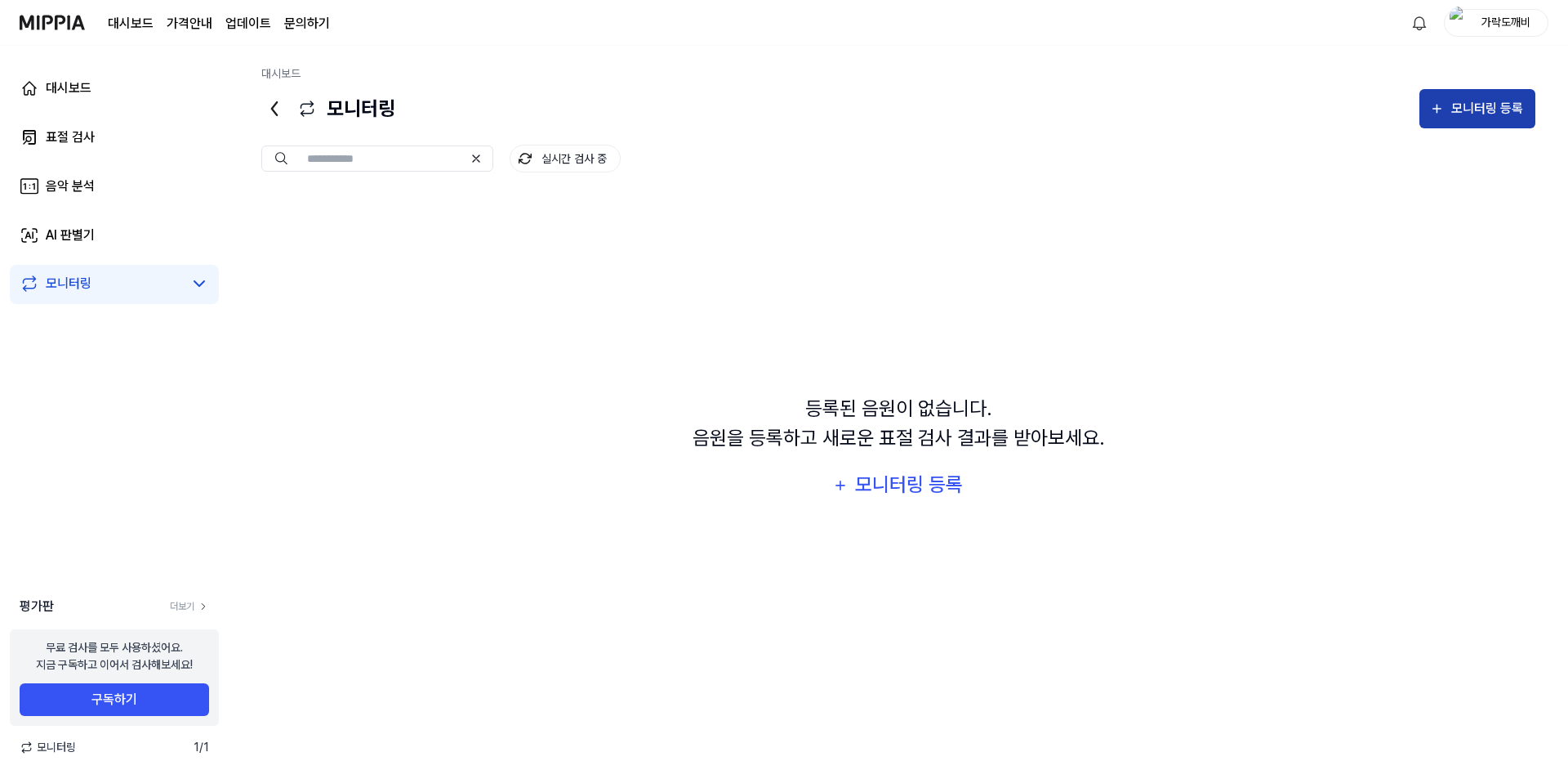
click at [1467, 121] on button "모니터링 등록" at bounding box center [1477, 108] width 116 height 39
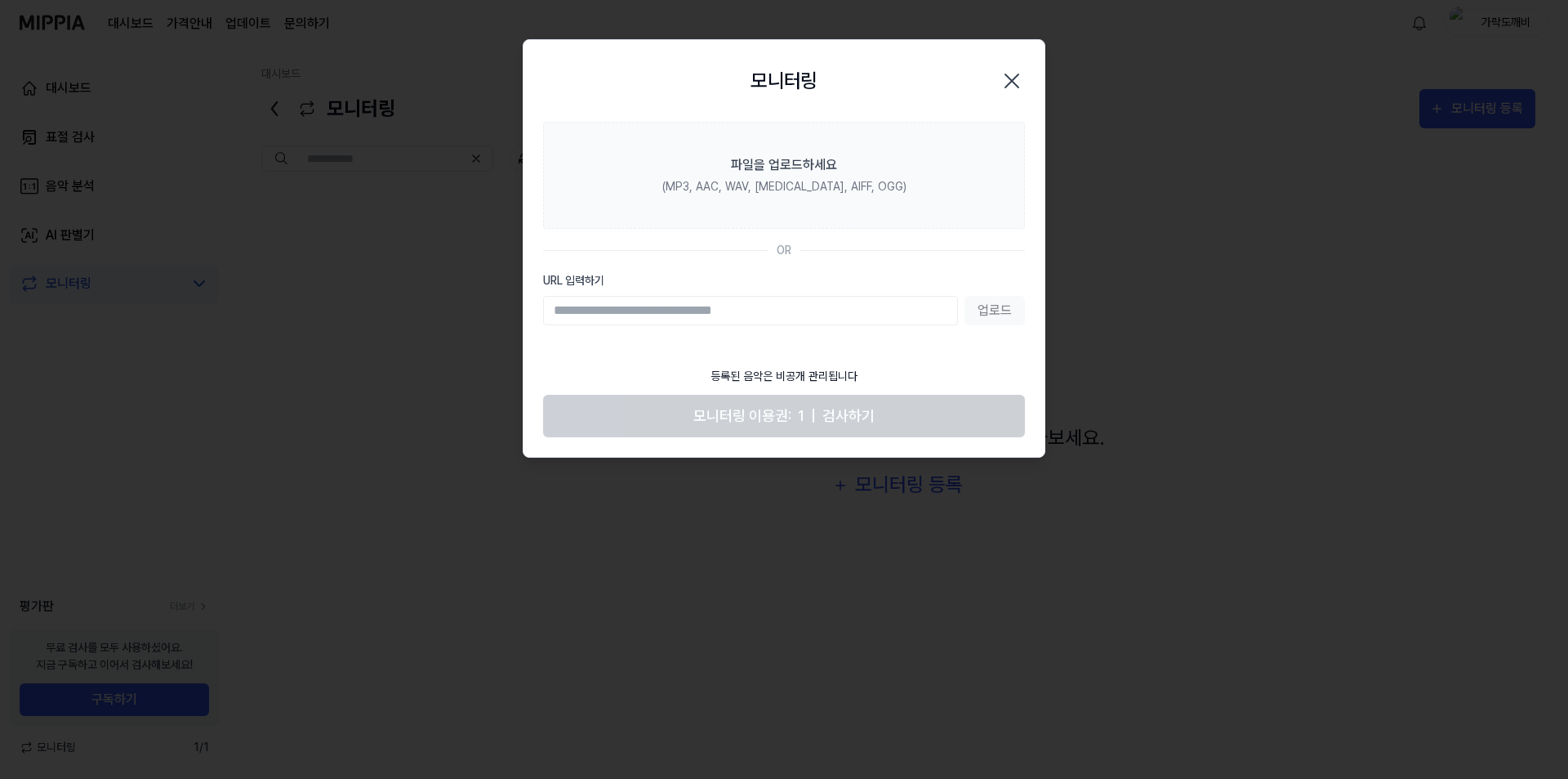
click at [1014, 72] on icon "button" at bounding box center [1011, 81] width 26 height 26
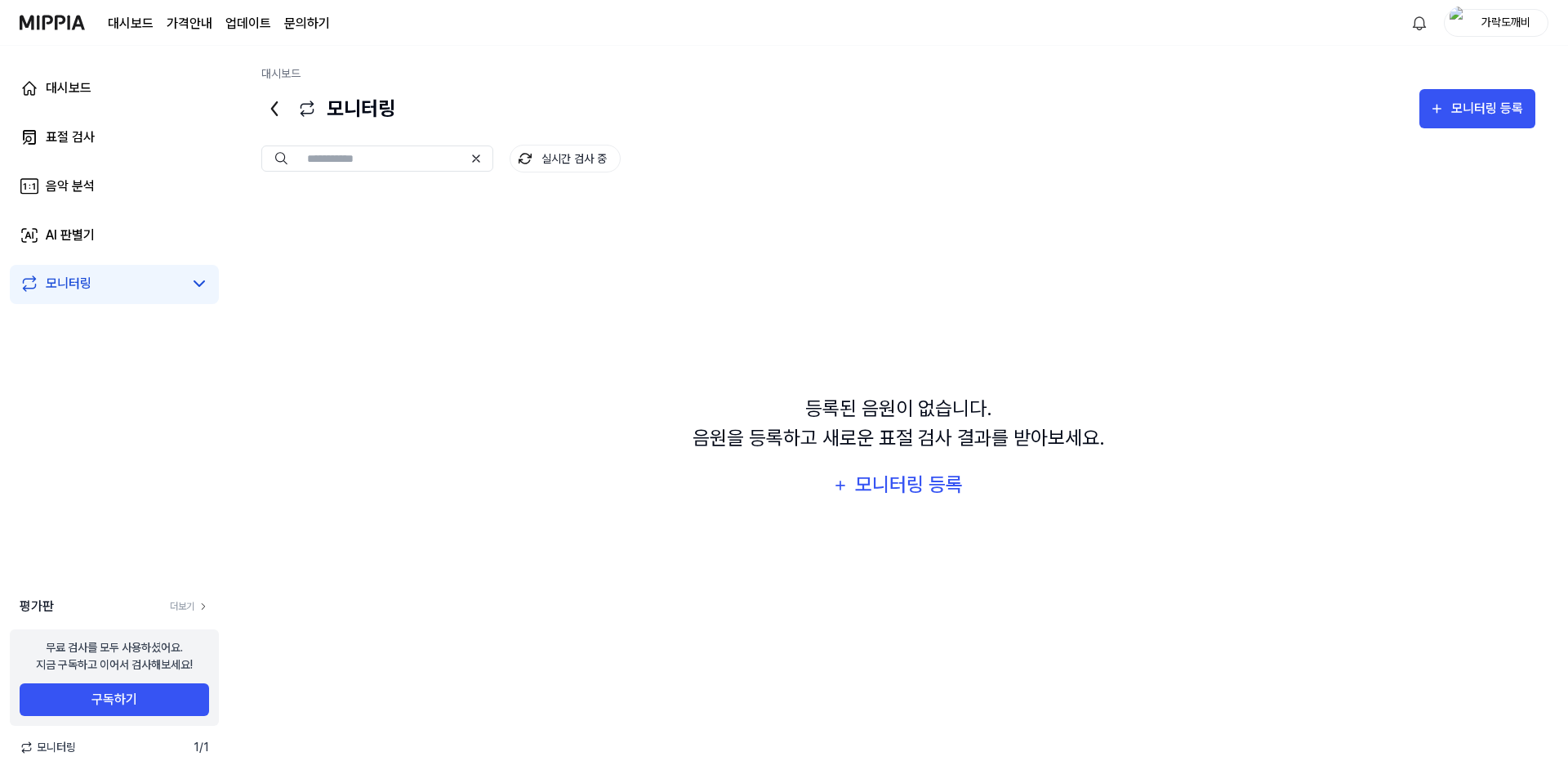
click at [1097, 260] on div "등록된 음원이 없습니다. 음원을 등록하고 새로운 표절 검사 결과를 받아보세요. 모니터링 등록" at bounding box center [898, 449] width 1274 height 511
